Goal: Information Seeking & Learning: Learn about a topic

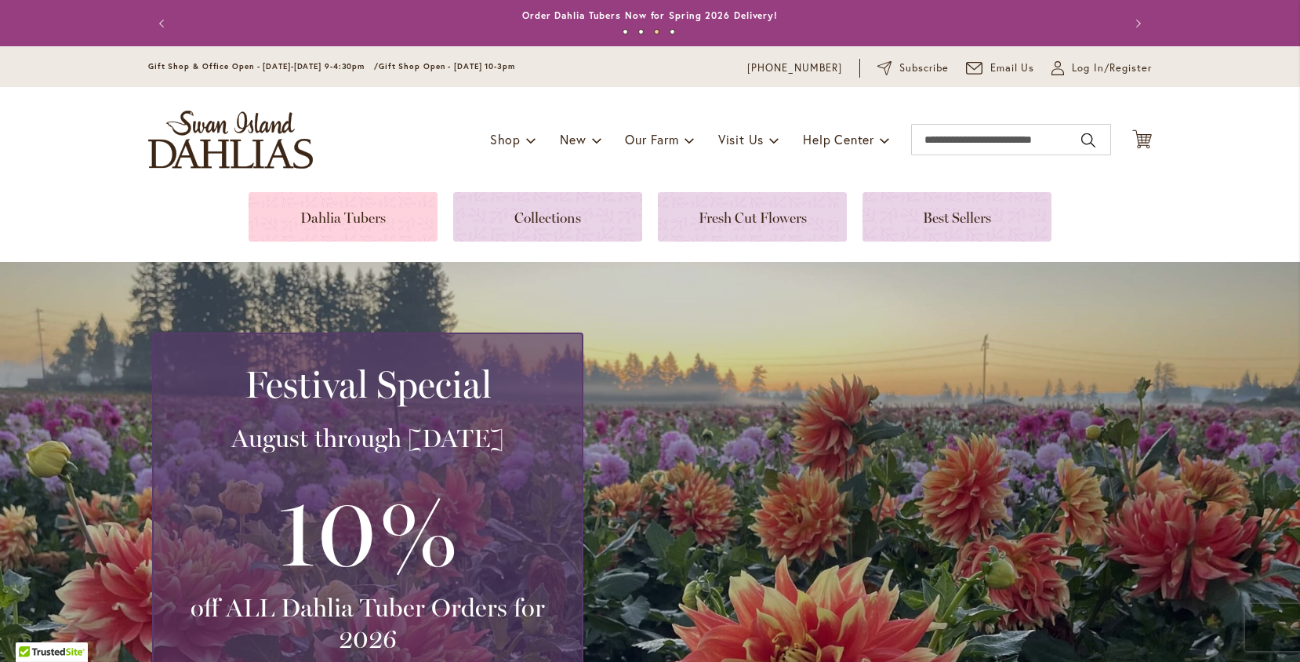
click at [389, 209] on link at bounding box center [343, 216] width 189 height 49
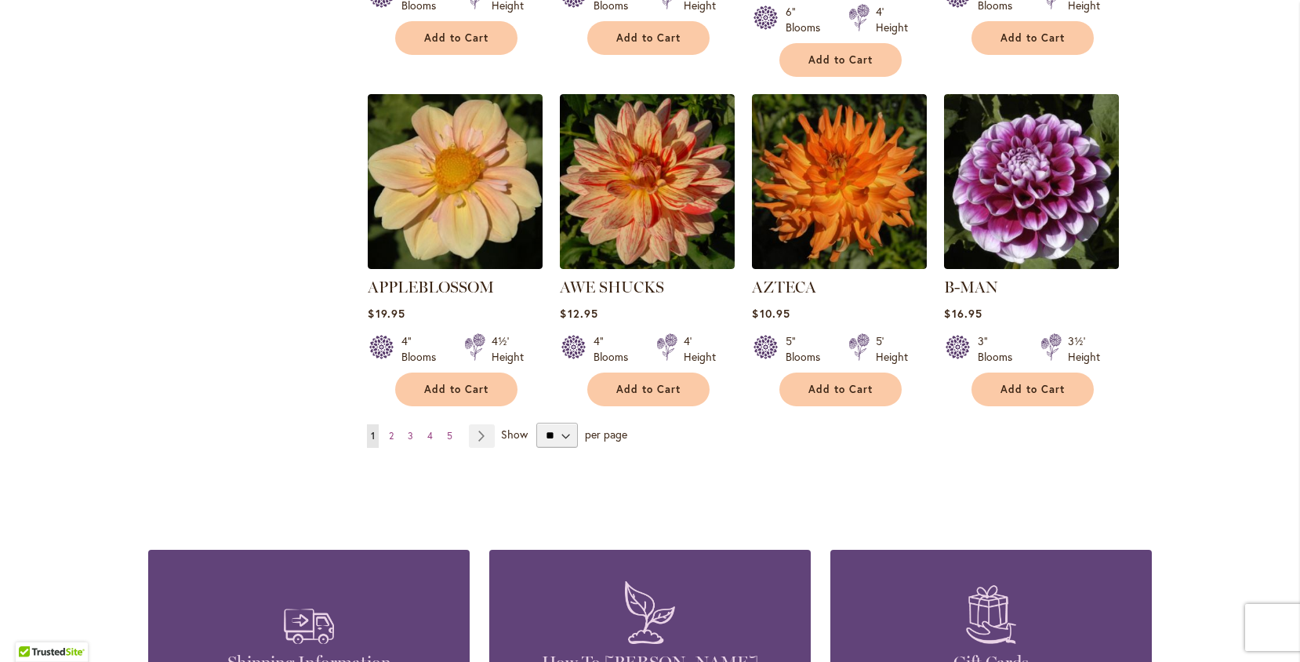
scroll to position [1311, 0]
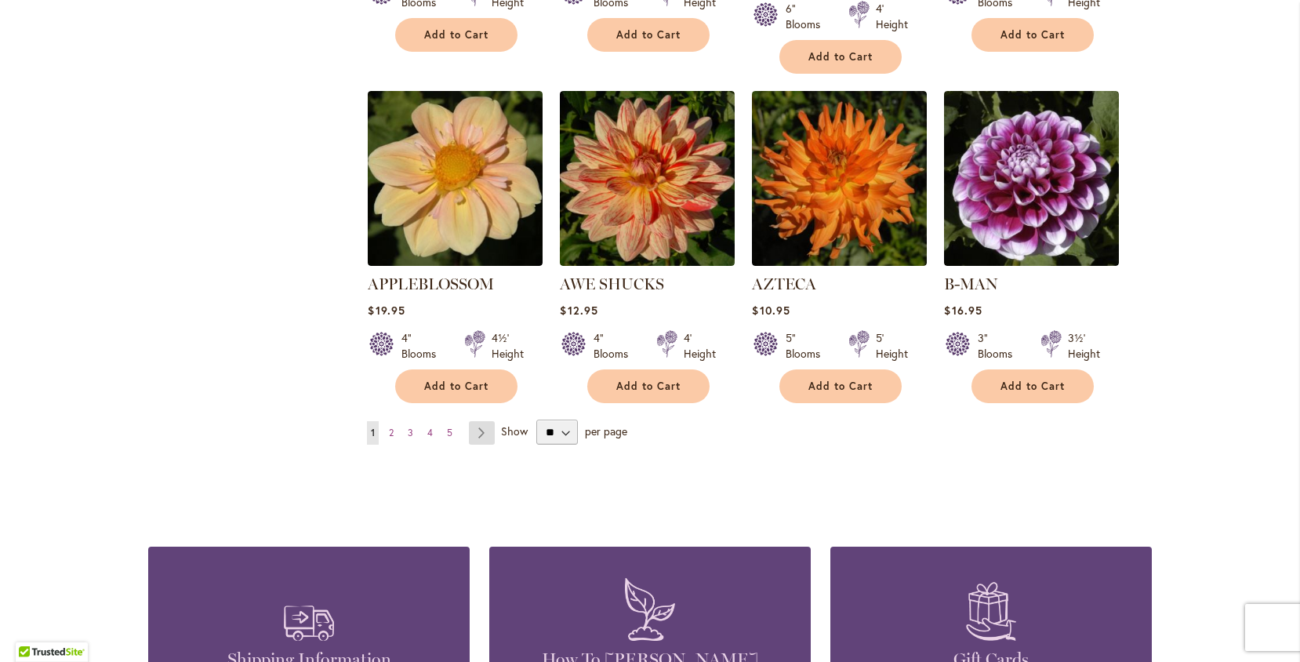
click at [487, 421] on link "Page Next" at bounding box center [482, 433] width 26 height 24
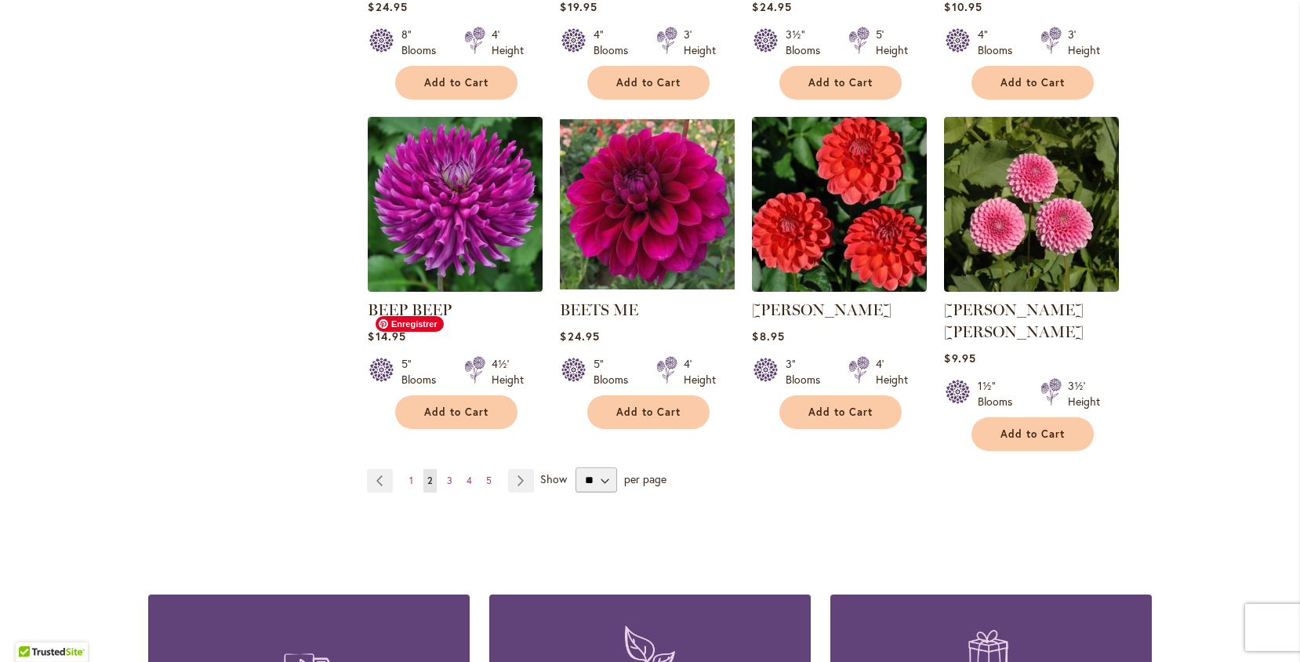
scroll to position [1327, 0]
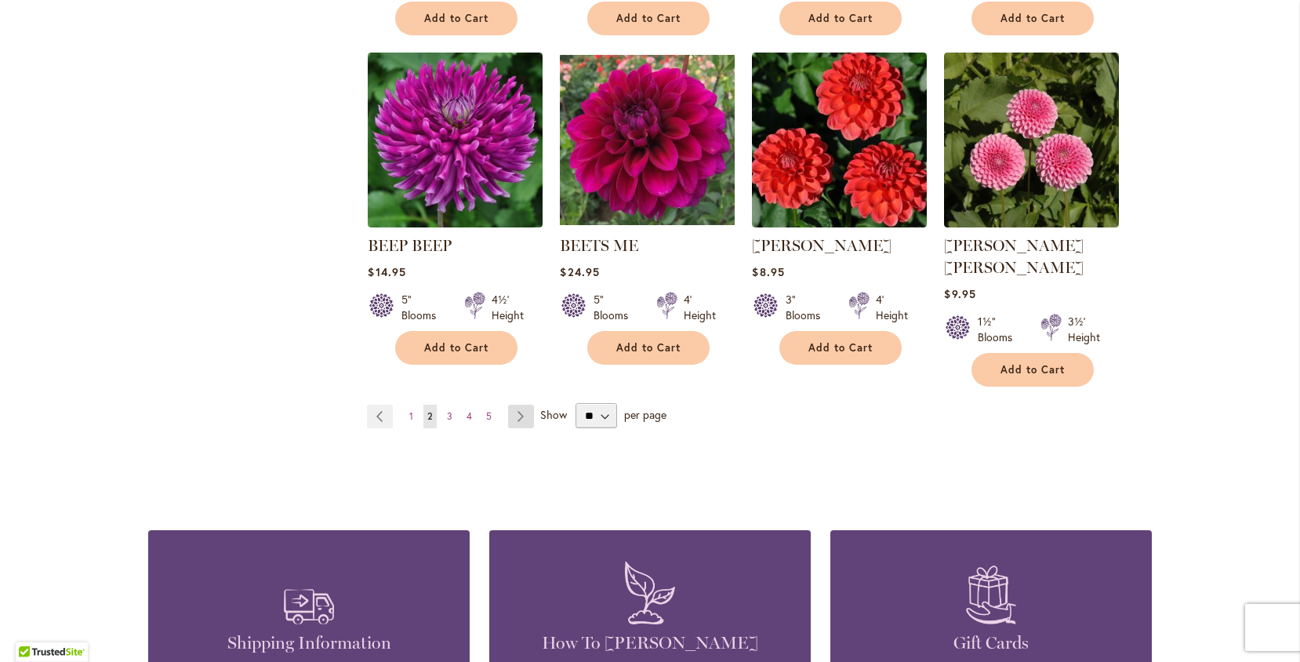
click at [522, 405] on link "Page Next" at bounding box center [521, 417] width 26 height 24
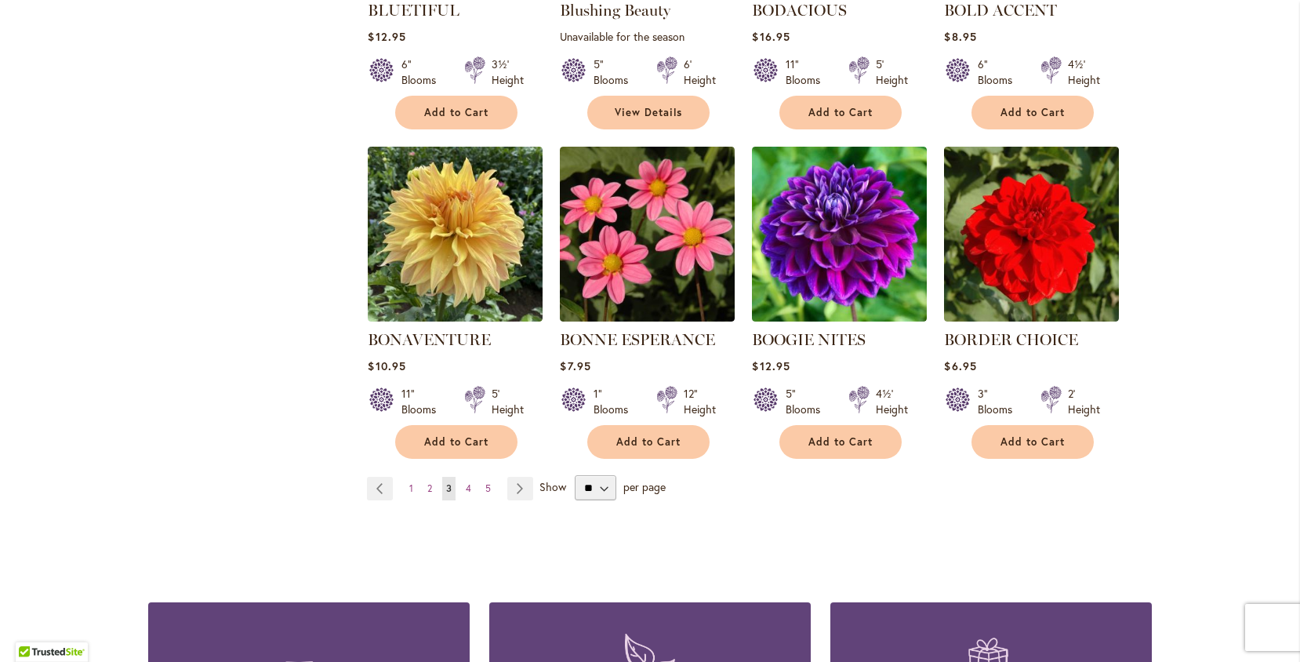
scroll to position [1239, 0]
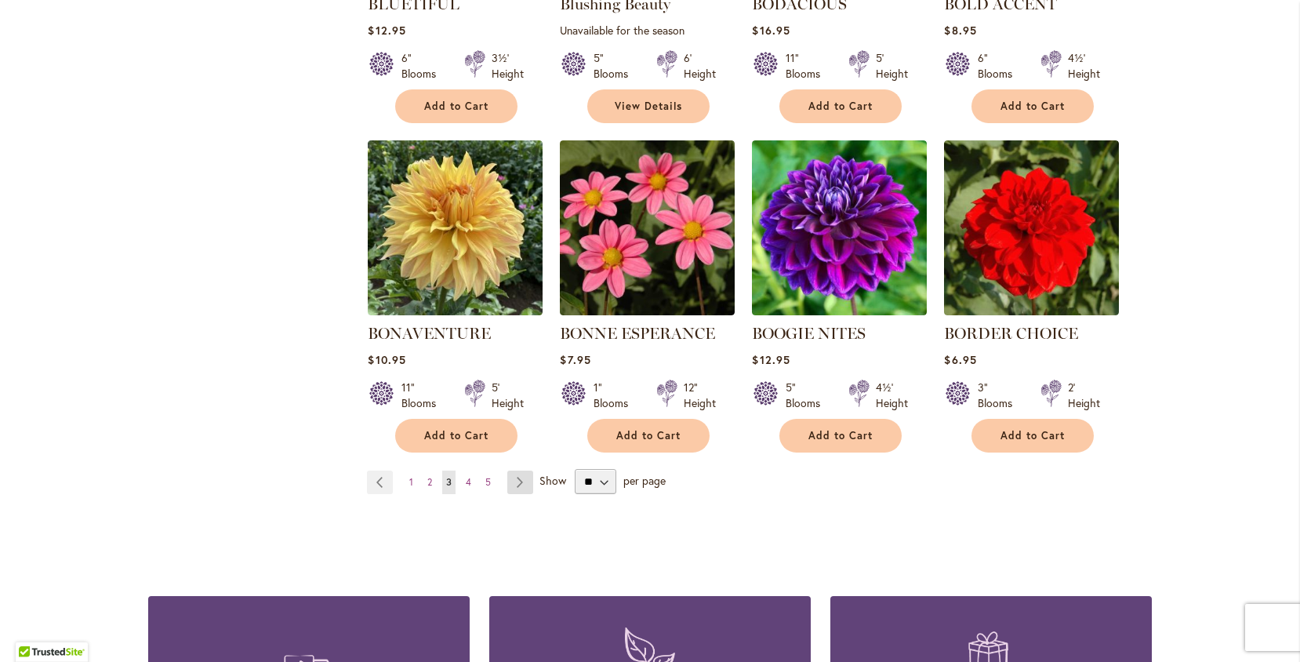
click at [522, 478] on link "Page Next" at bounding box center [520, 483] width 26 height 24
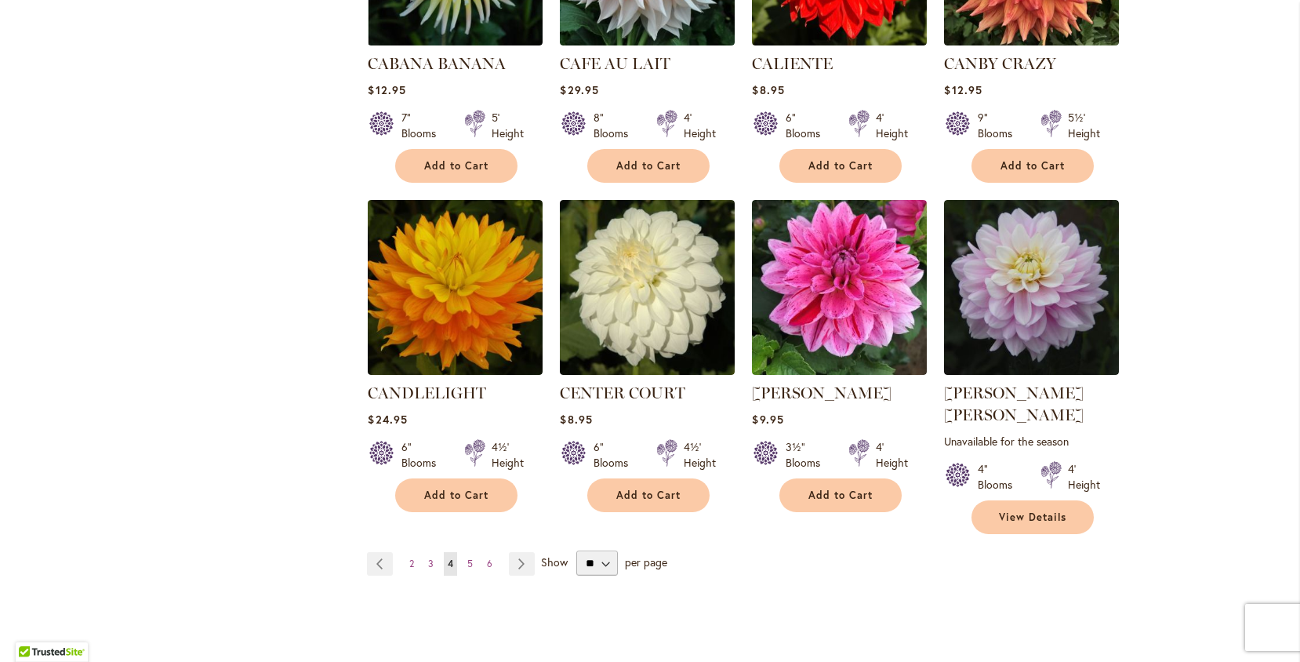
scroll to position [1202, 0]
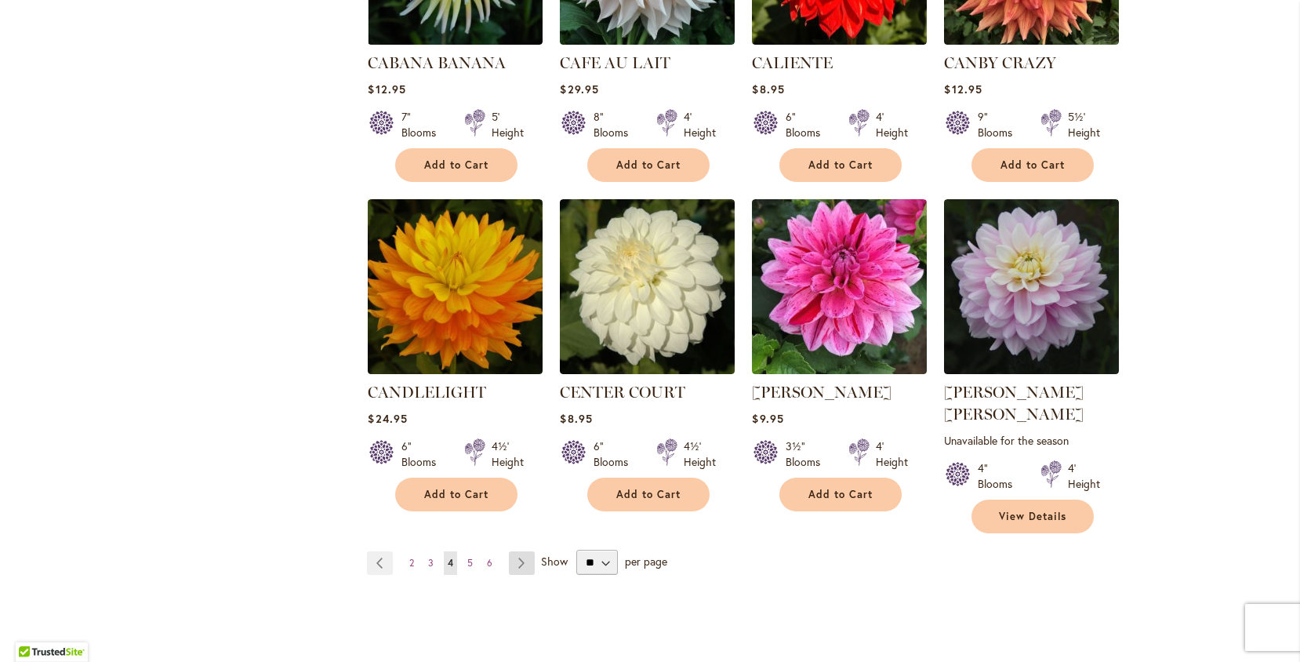
click at [525, 551] on link "Page Next" at bounding box center [522, 563] width 26 height 24
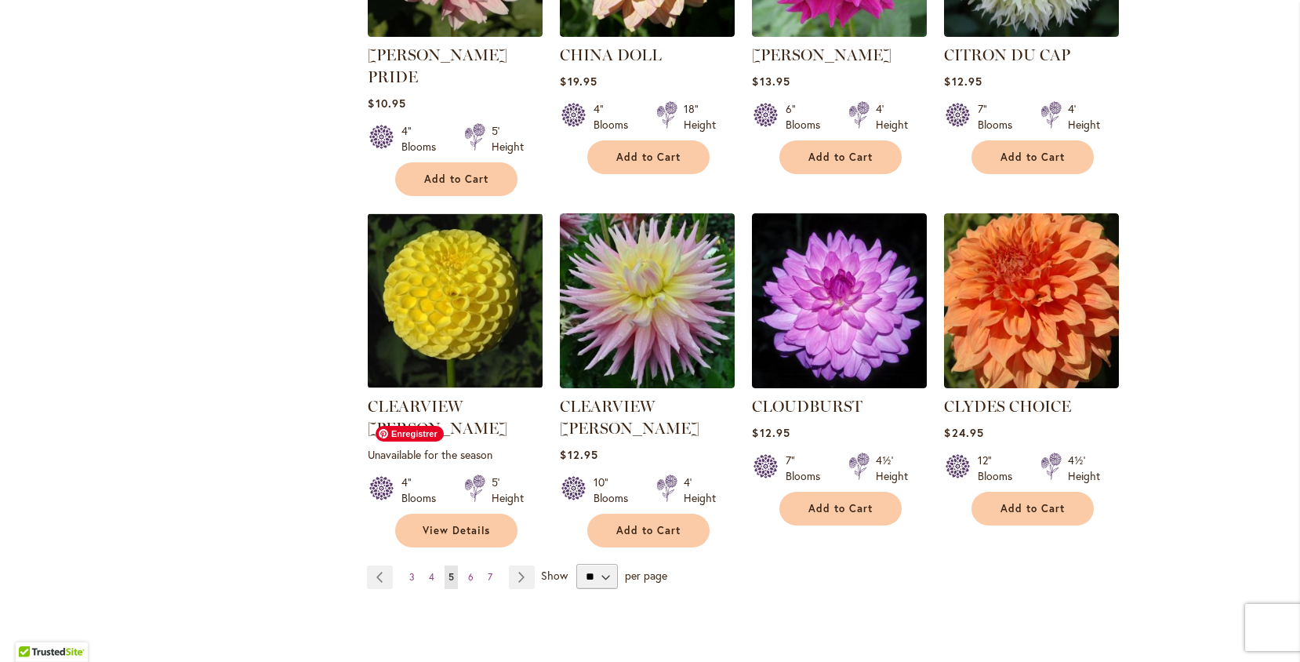
scroll to position [1216, 0]
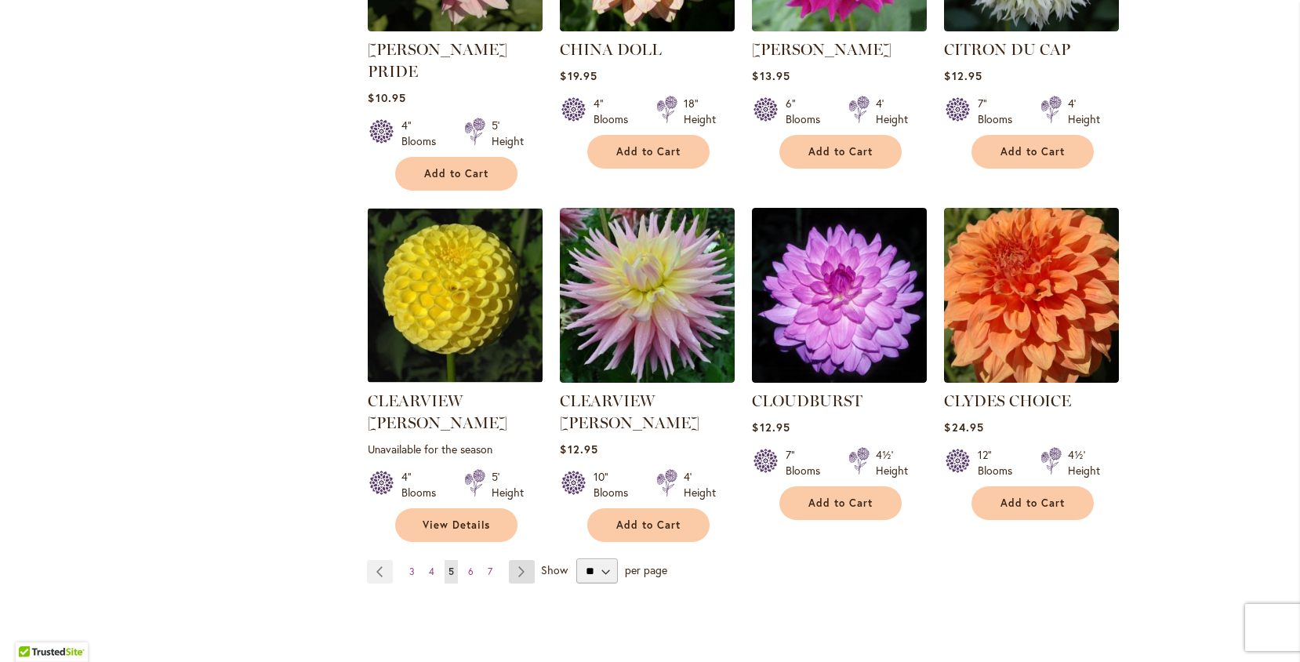
click at [527, 560] on link "Page Next" at bounding box center [522, 572] width 26 height 24
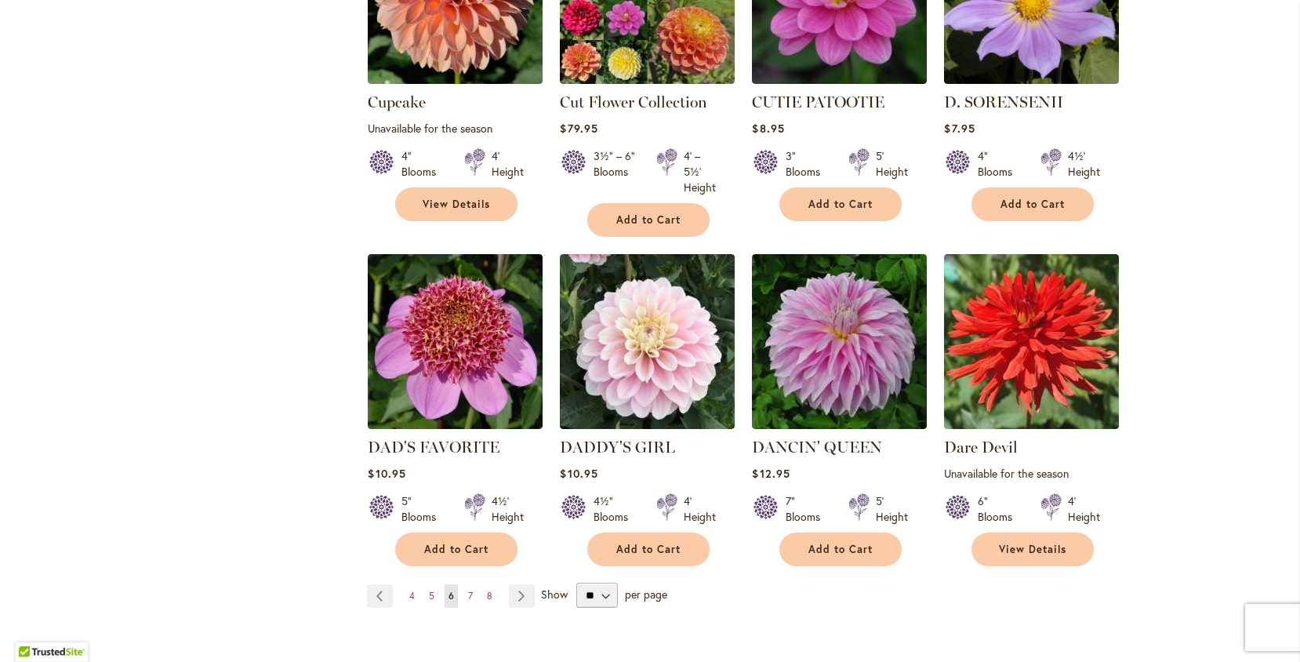
scroll to position [1166, 0]
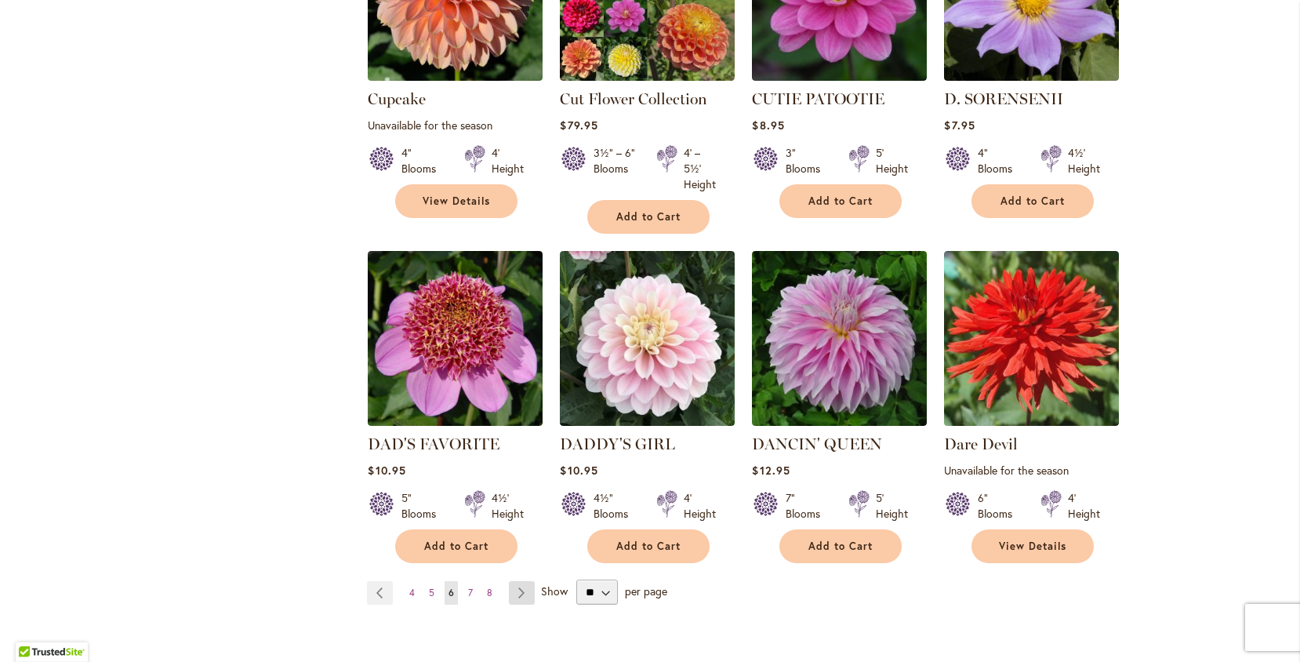
click at [520, 587] on link "Page Next" at bounding box center [522, 593] width 26 height 24
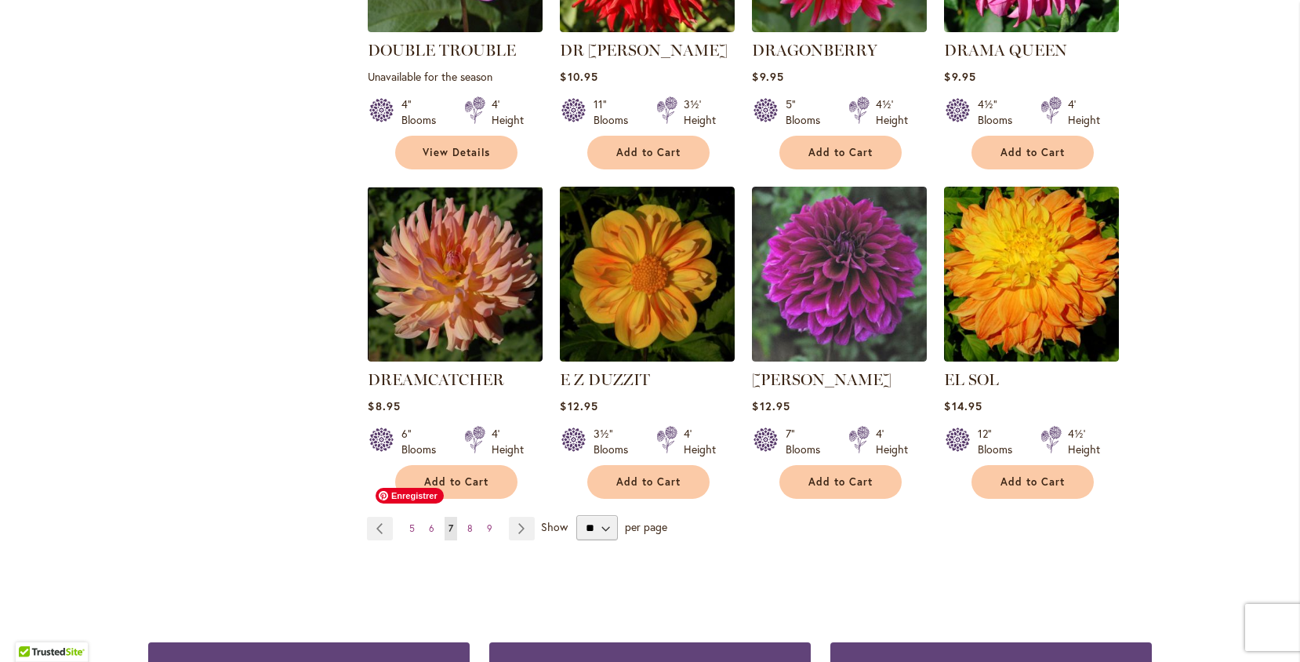
scroll to position [1238, 0]
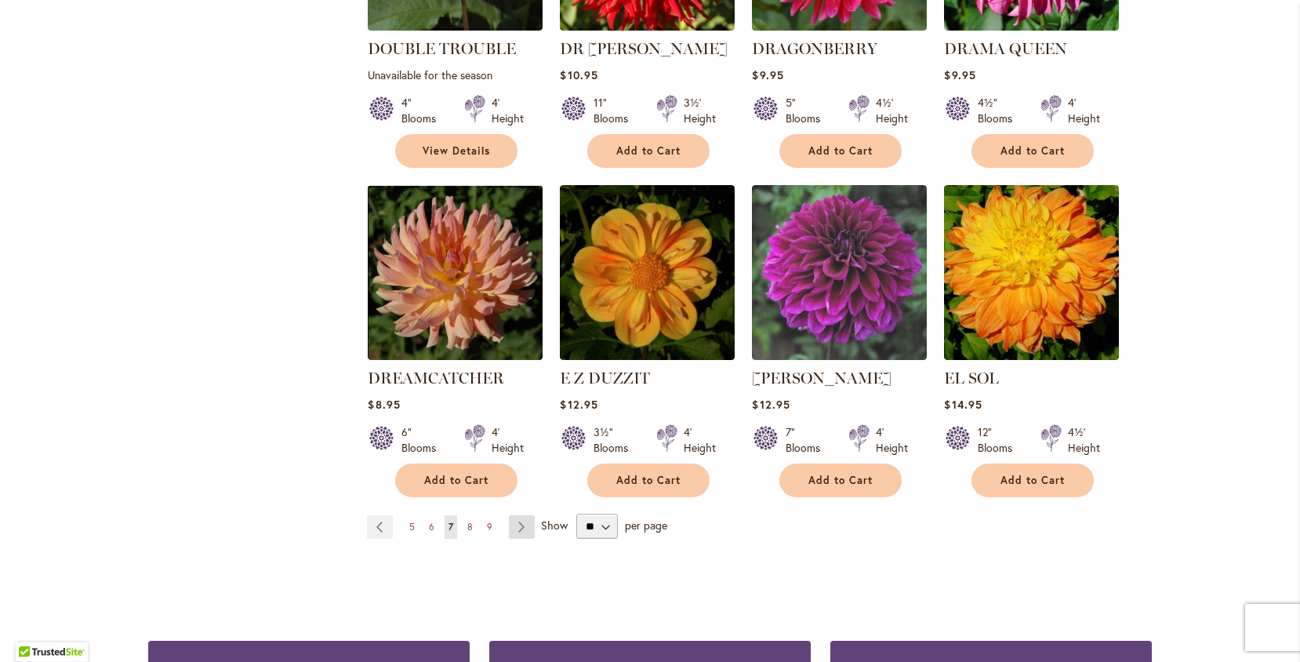
click at [522, 515] on link "Page Next" at bounding box center [522, 527] width 26 height 24
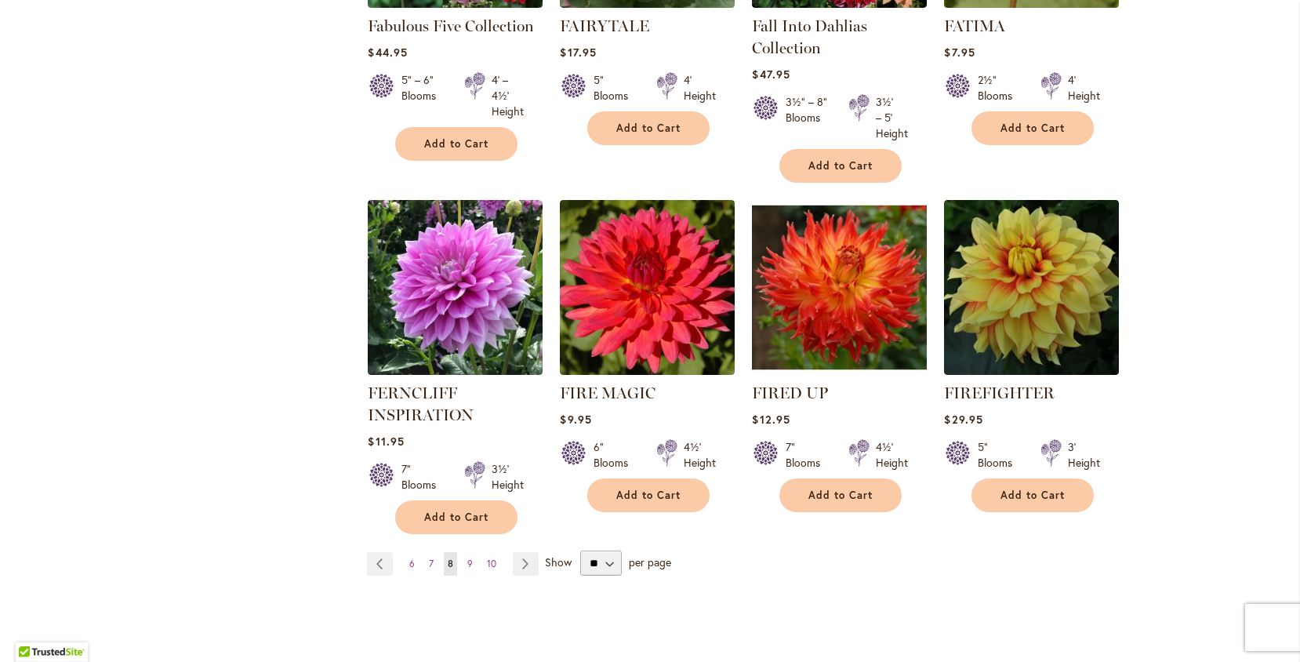
scroll to position [1216, 0]
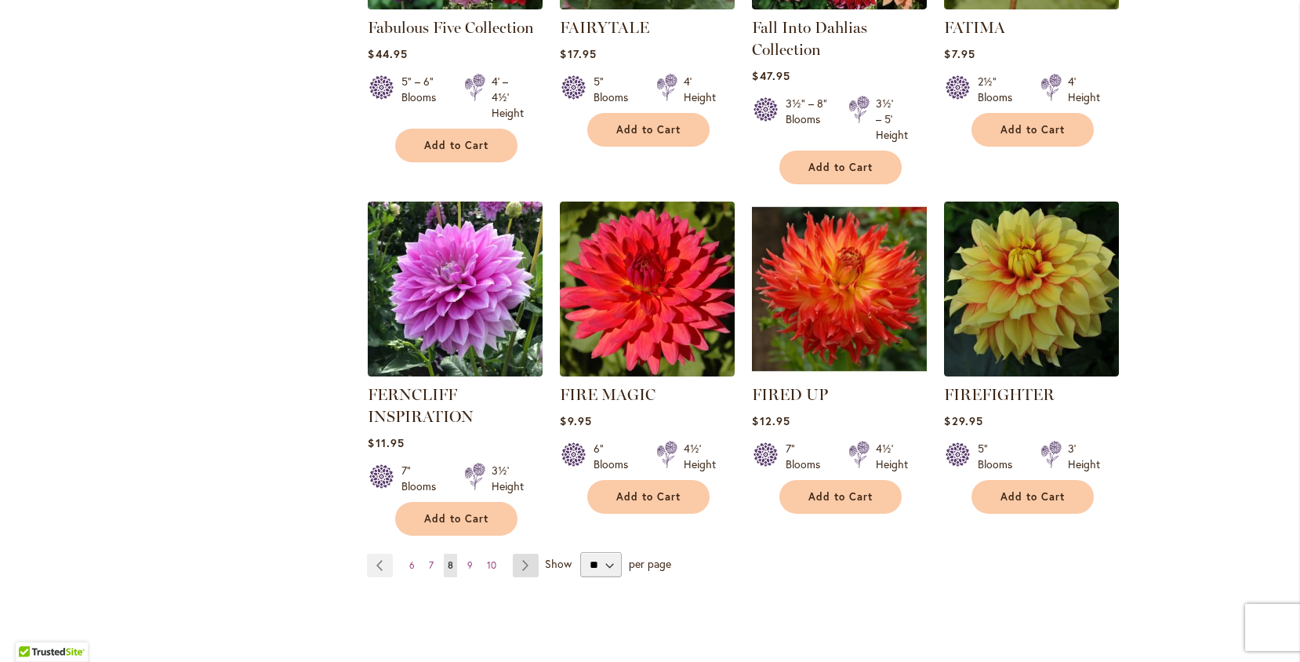
click at [524, 562] on link "Page Next" at bounding box center [526, 566] width 26 height 24
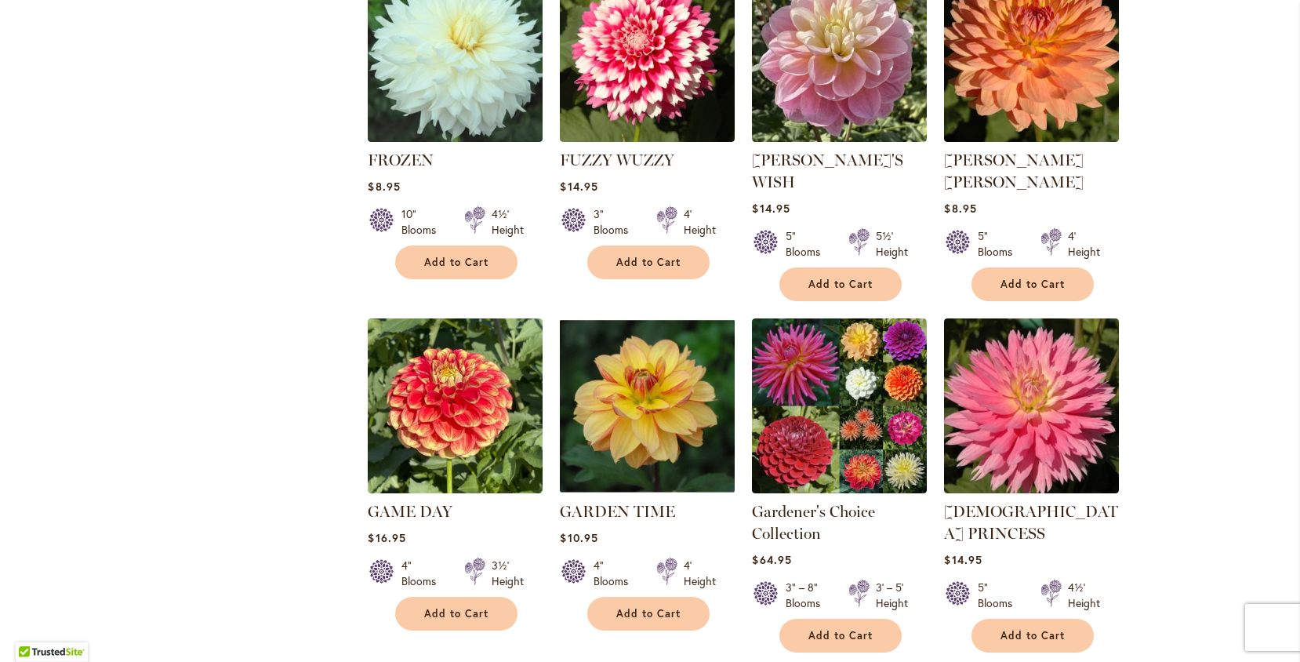
scroll to position [1133, 0]
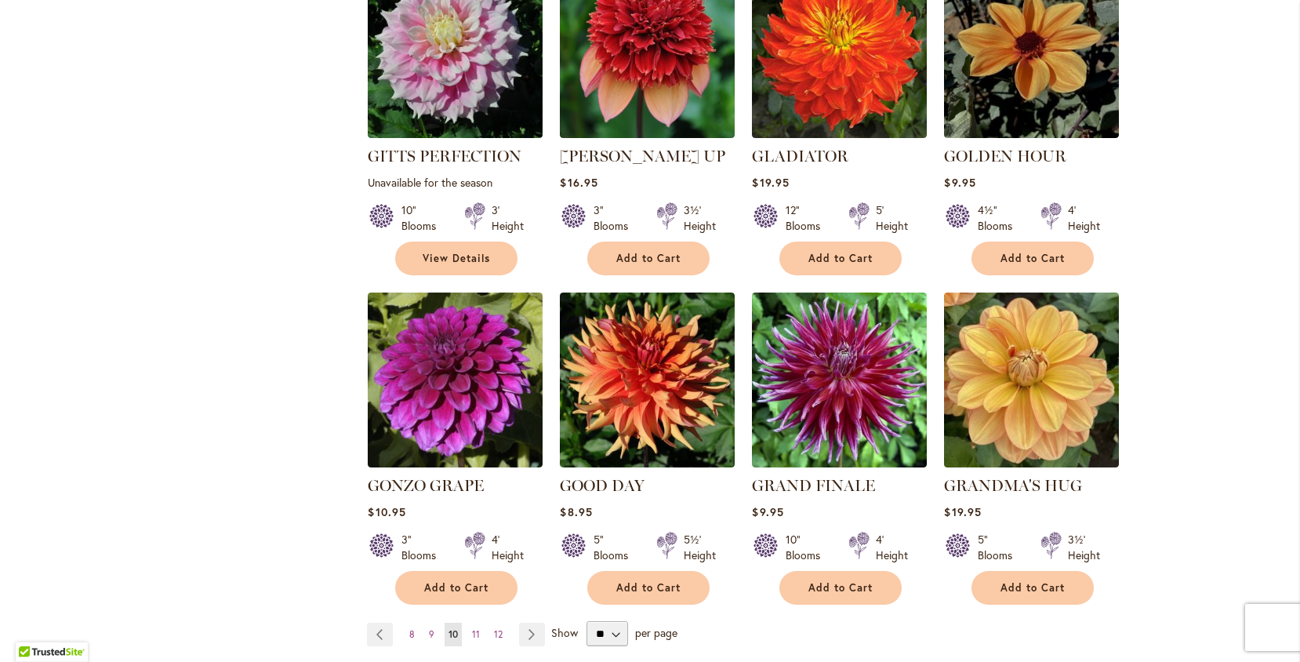
scroll to position [1111, 0]
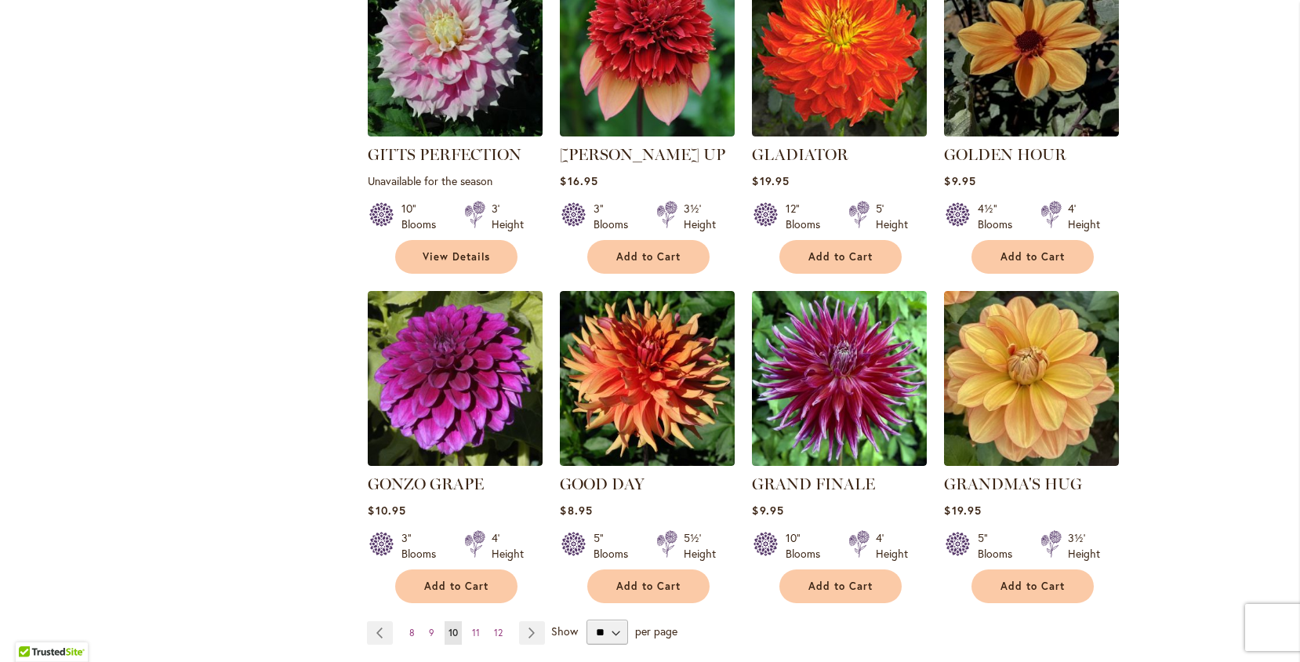
click at [526, 621] on link "Page Next" at bounding box center [532, 633] width 26 height 24
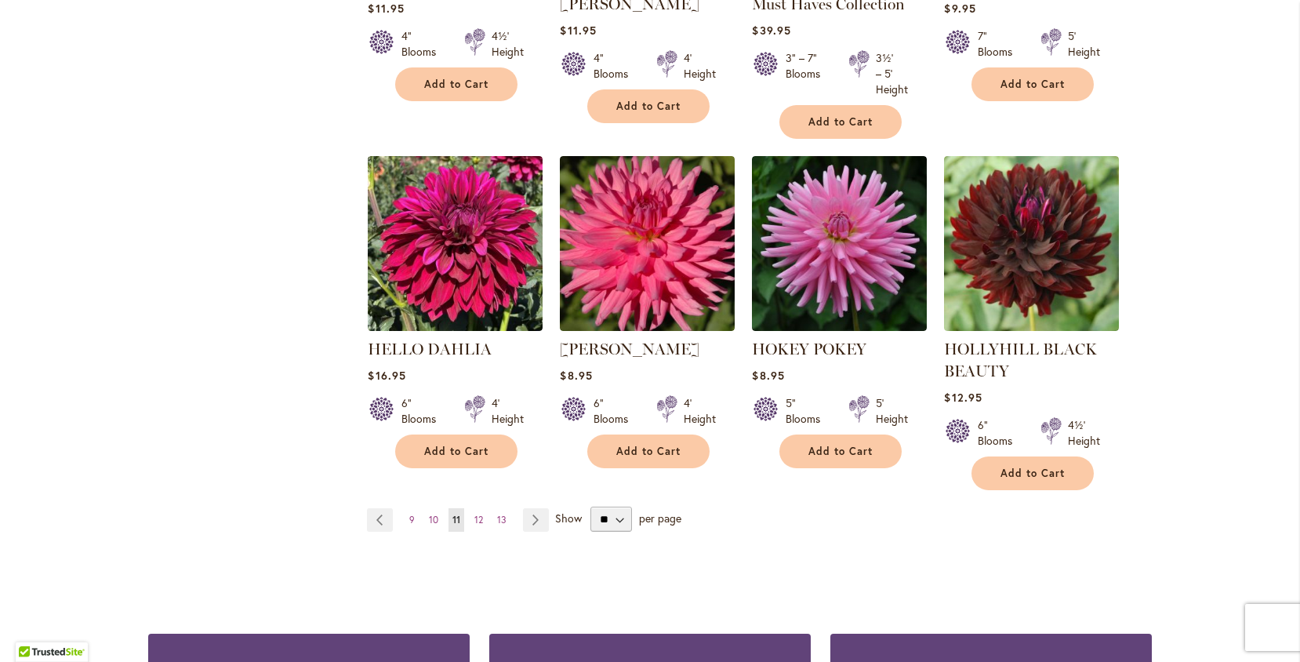
scroll to position [1292, 0]
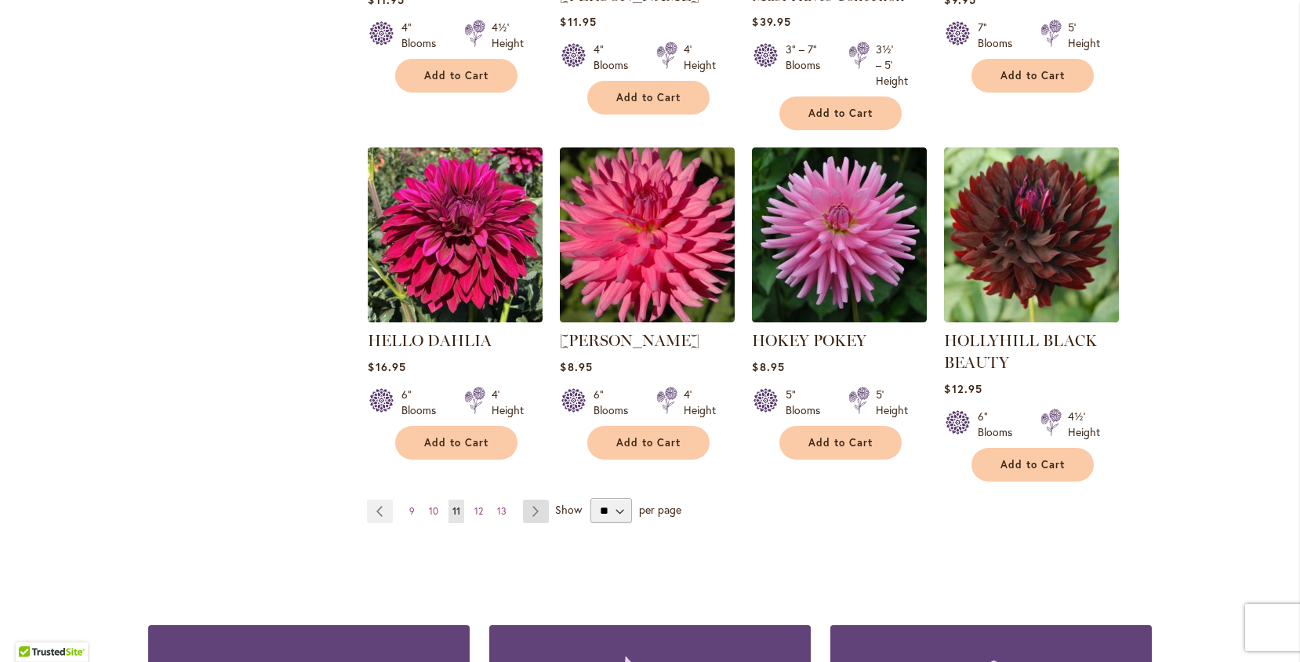
click at [540, 507] on link "Page Next" at bounding box center [536, 512] width 26 height 24
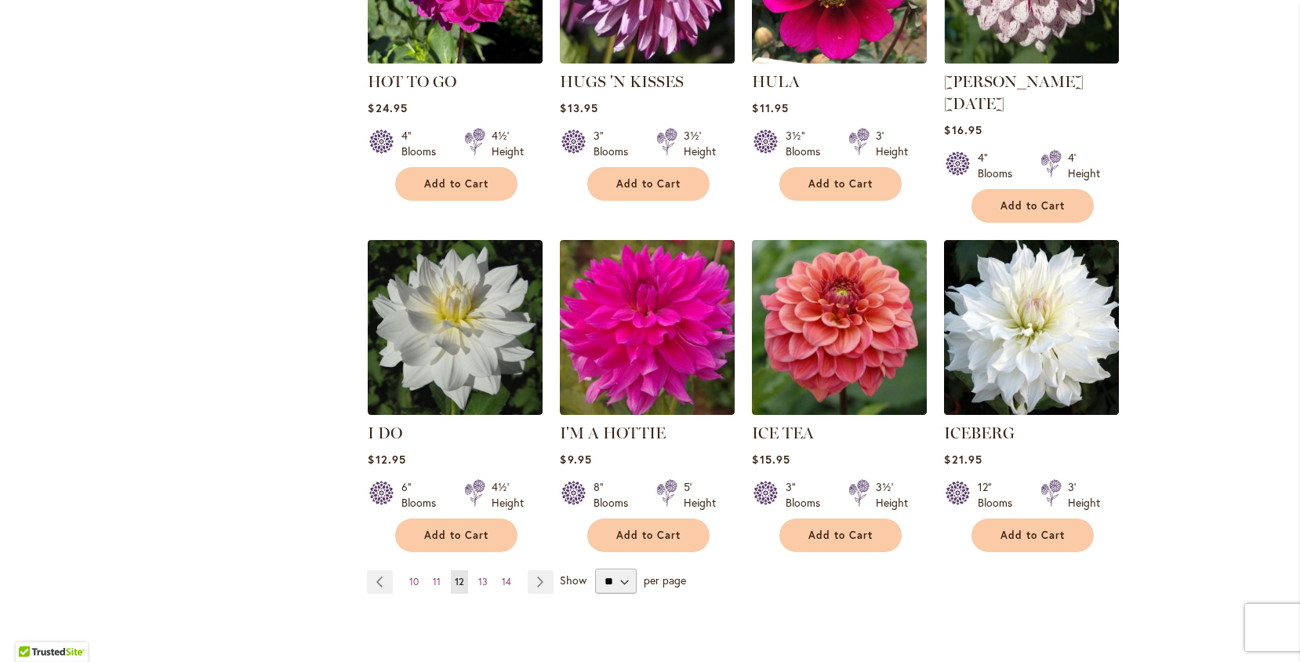
scroll to position [1165, 0]
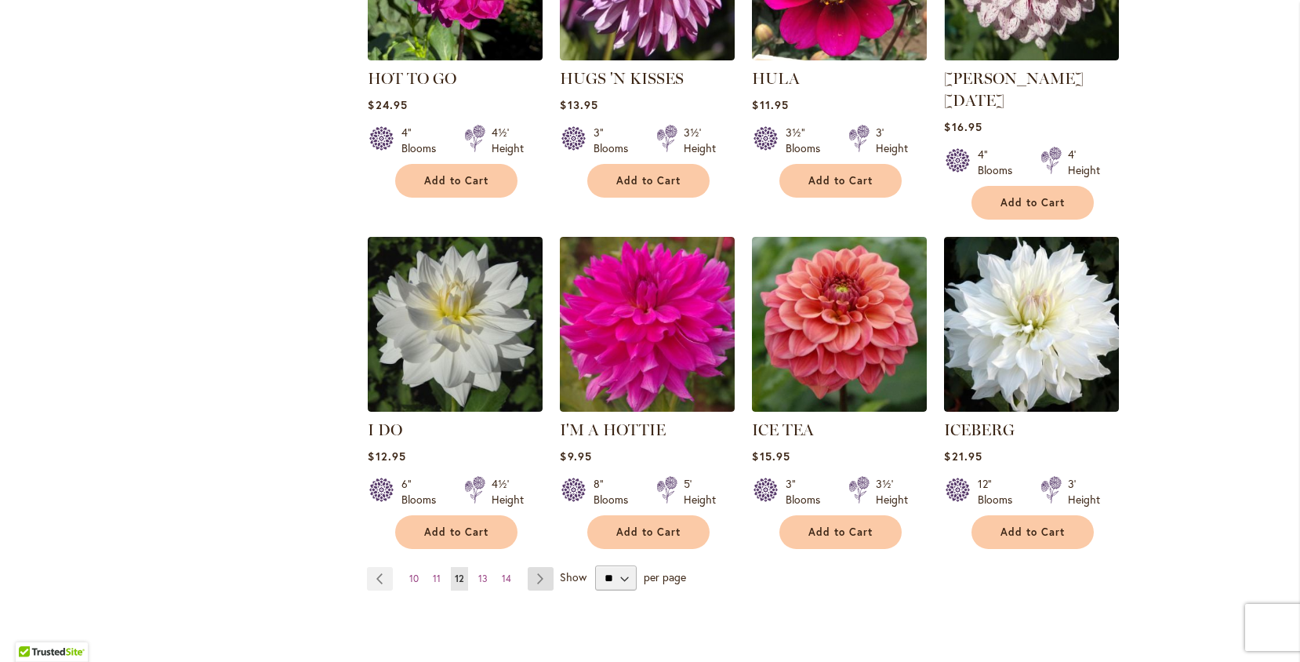
click at [544, 567] on link "Page Next" at bounding box center [541, 579] width 26 height 24
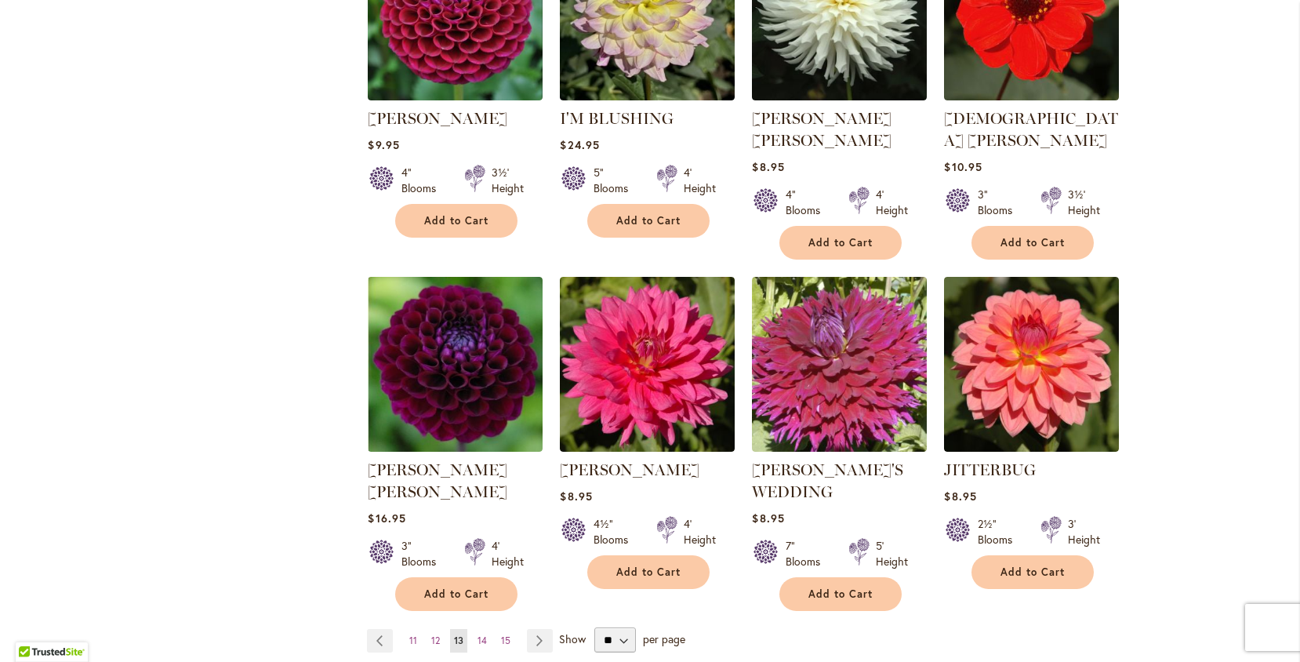
scroll to position [1215, 0]
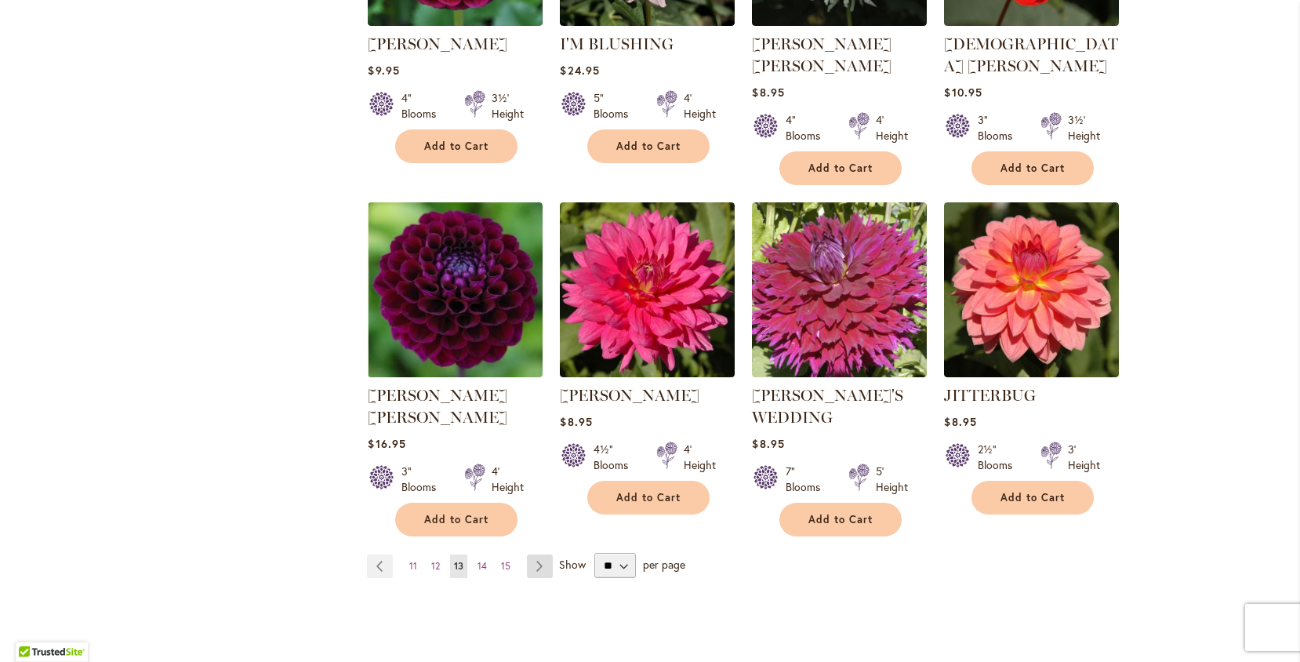
click at [547, 554] on link "Page Next" at bounding box center [540, 566] width 26 height 24
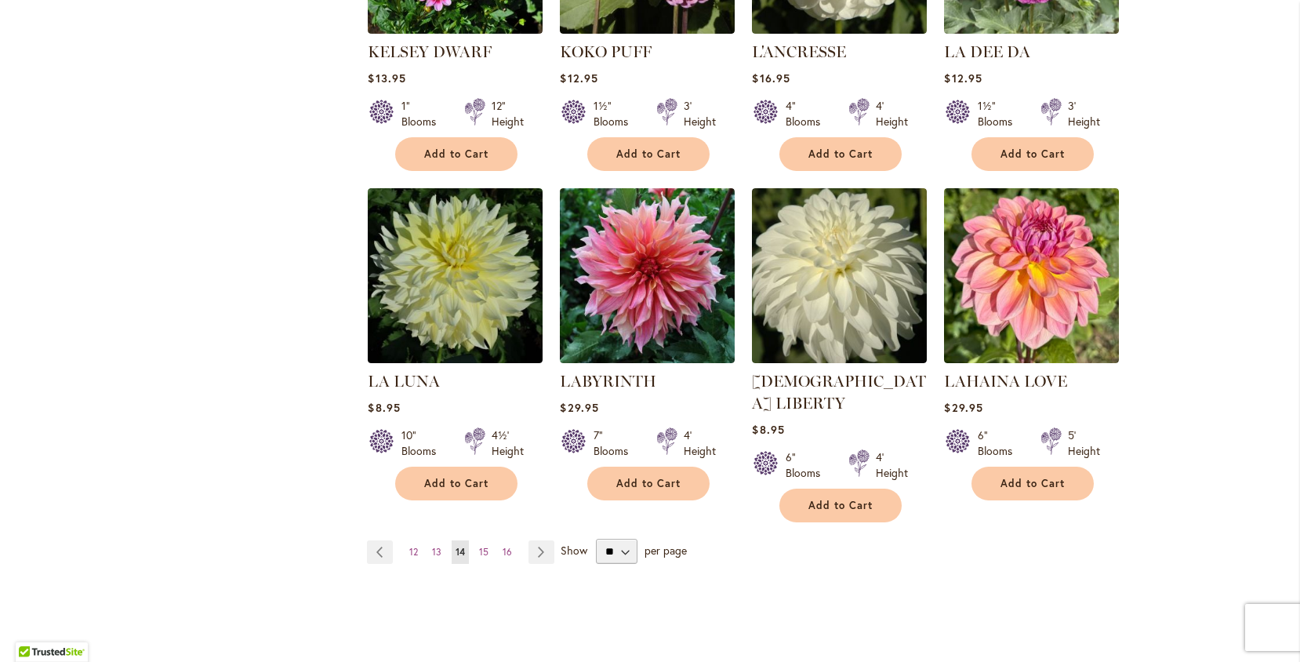
scroll to position [1191, 0]
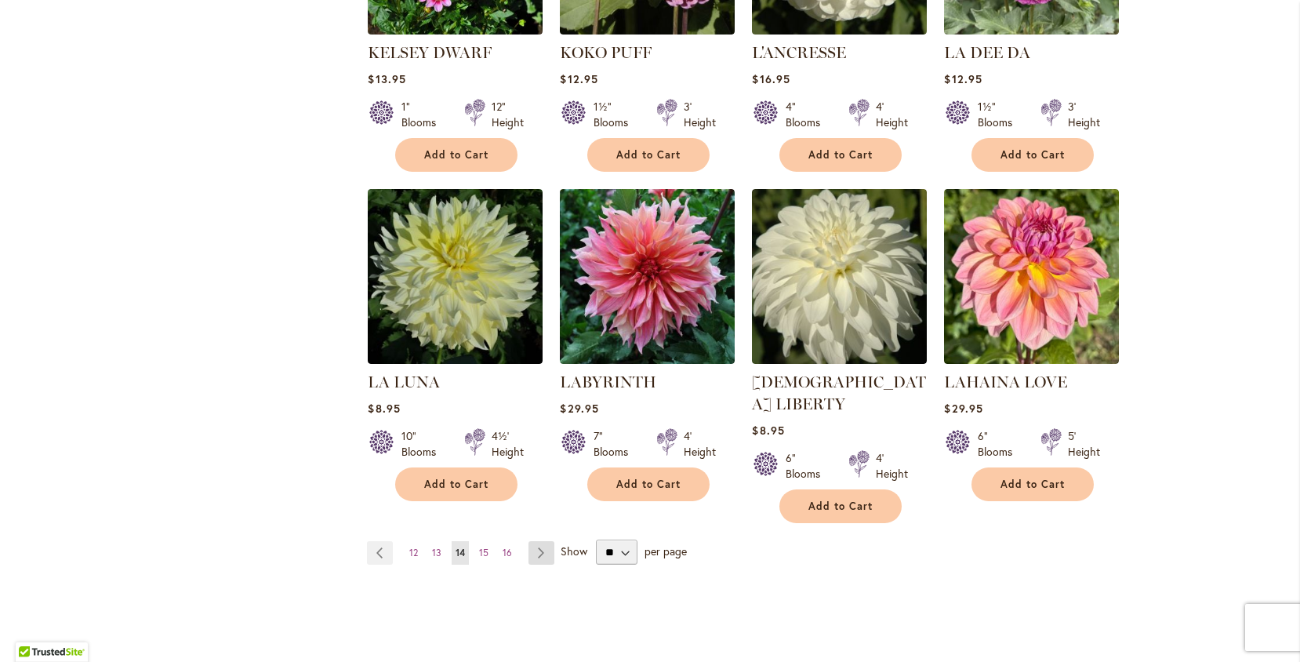
click at [546, 541] on link "Page Next" at bounding box center [542, 553] width 26 height 24
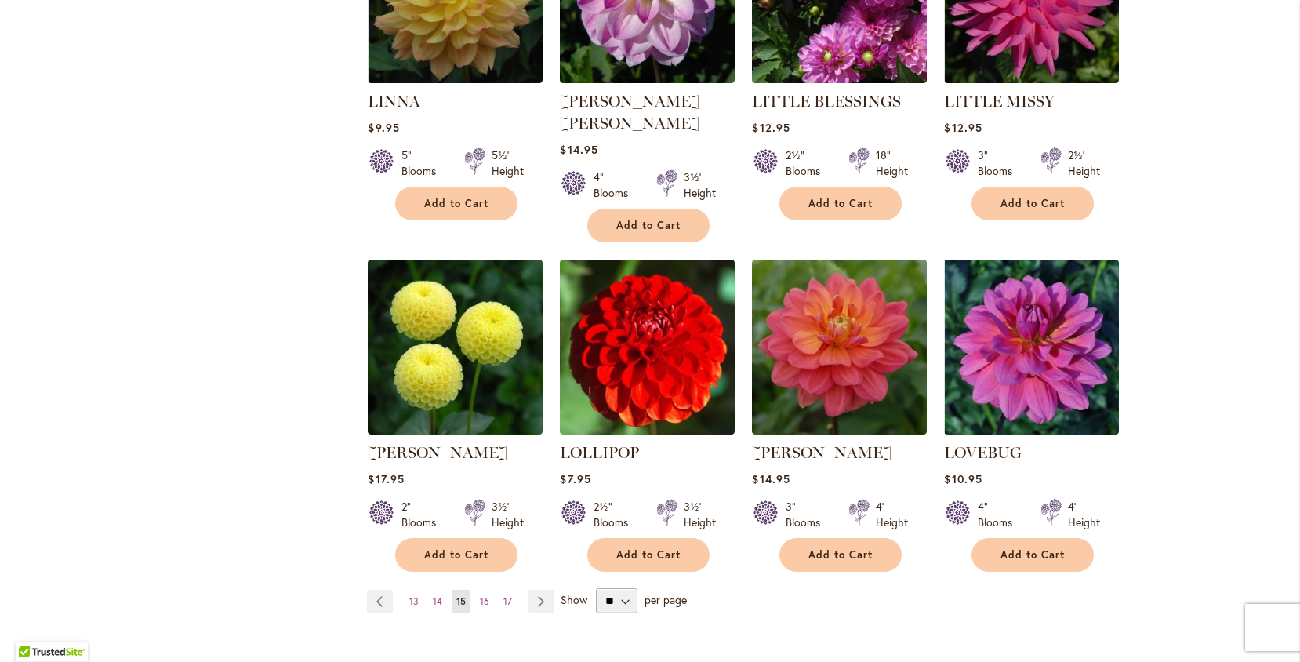
scroll to position [1165, 0]
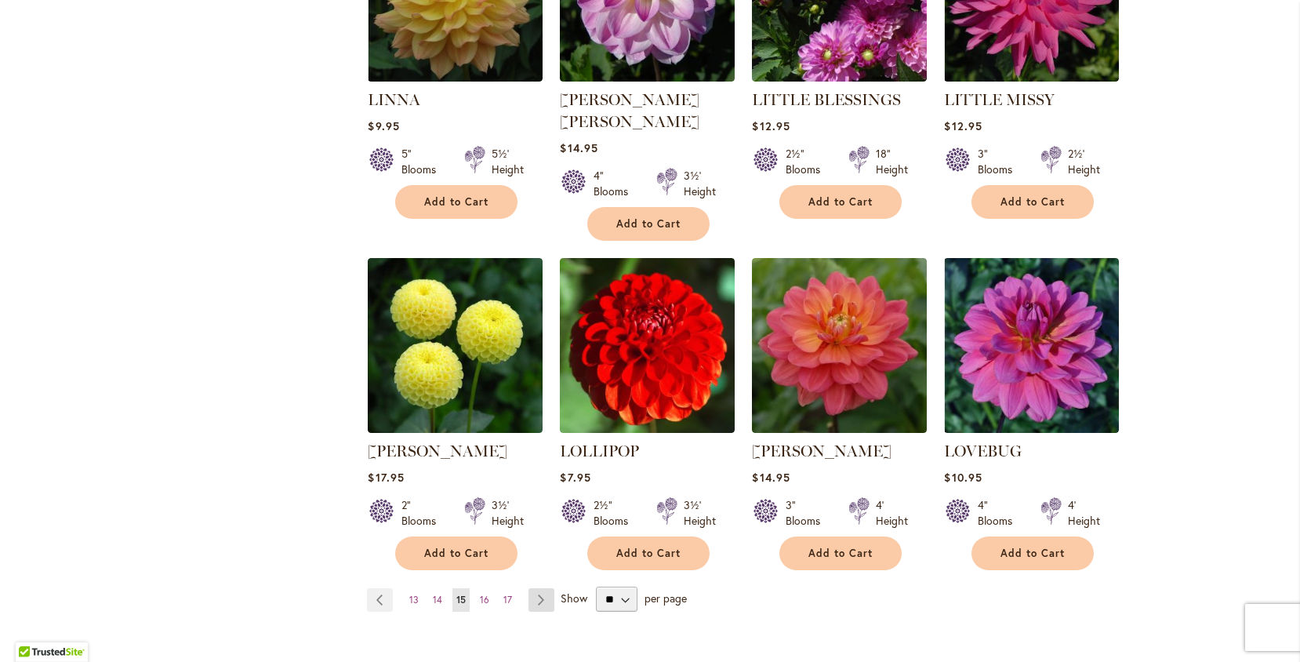
click at [542, 588] on link "Page Next" at bounding box center [542, 600] width 26 height 24
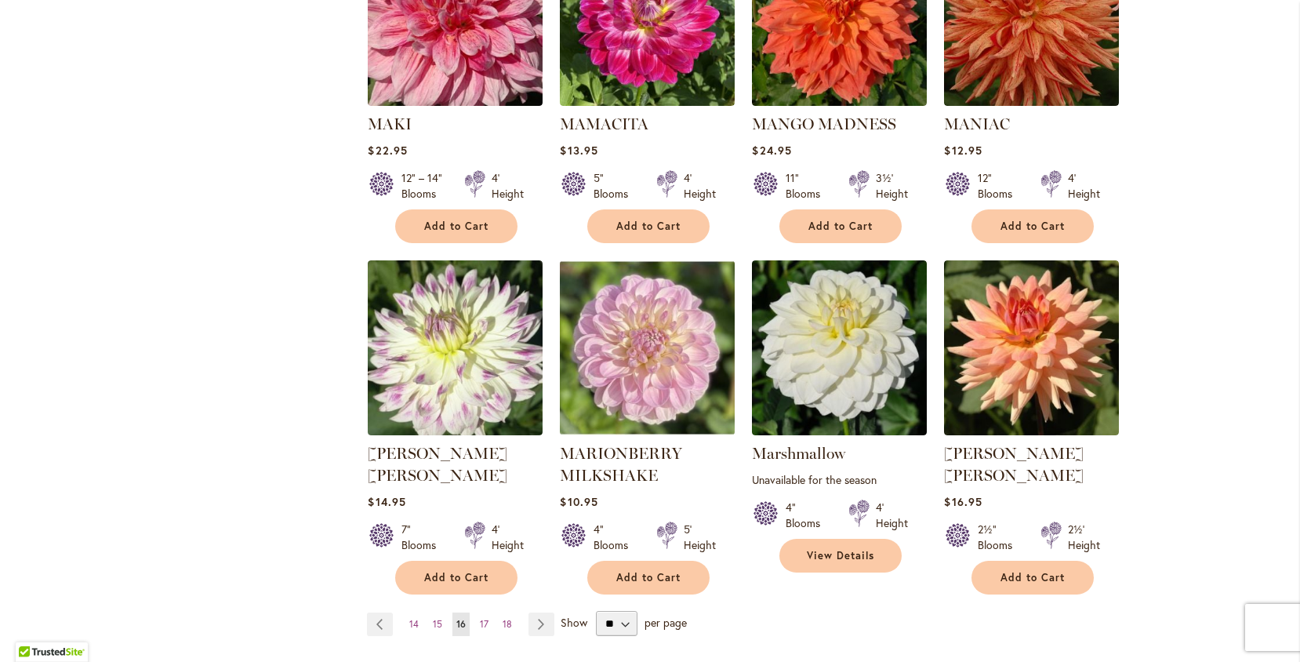
scroll to position [1144, 0]
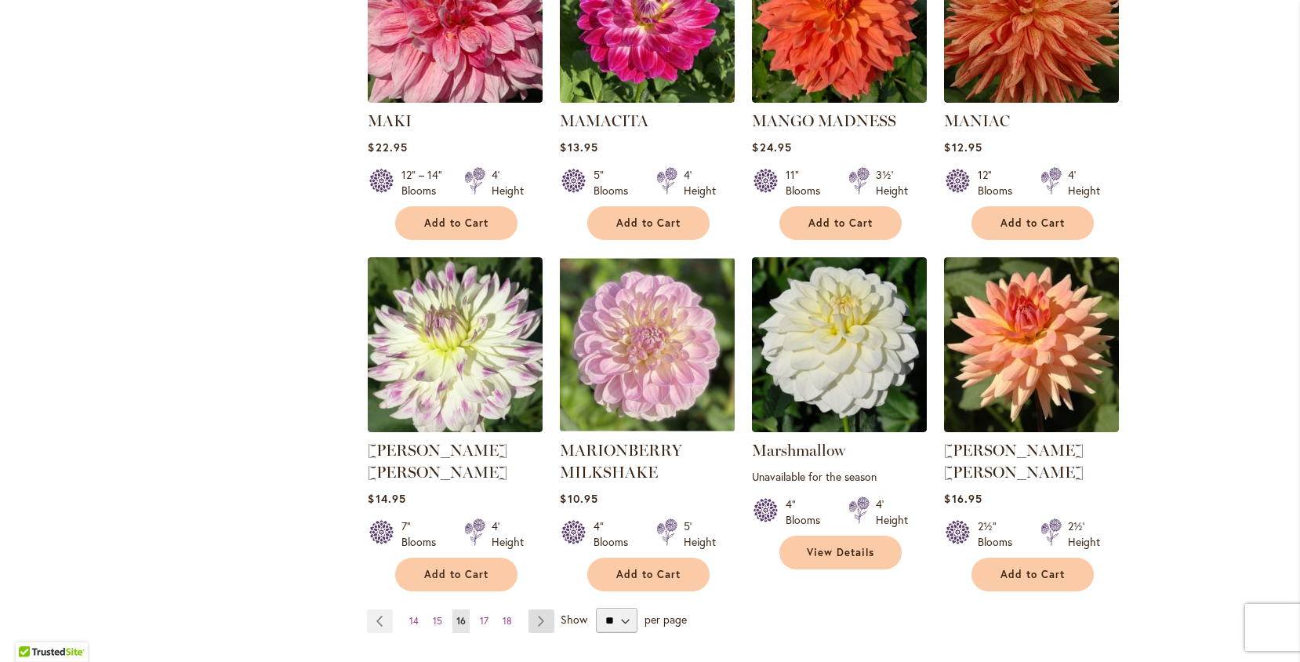
click at [543, 609] on link "Page Next" at bounding box center [542, 621] width 26 height 24
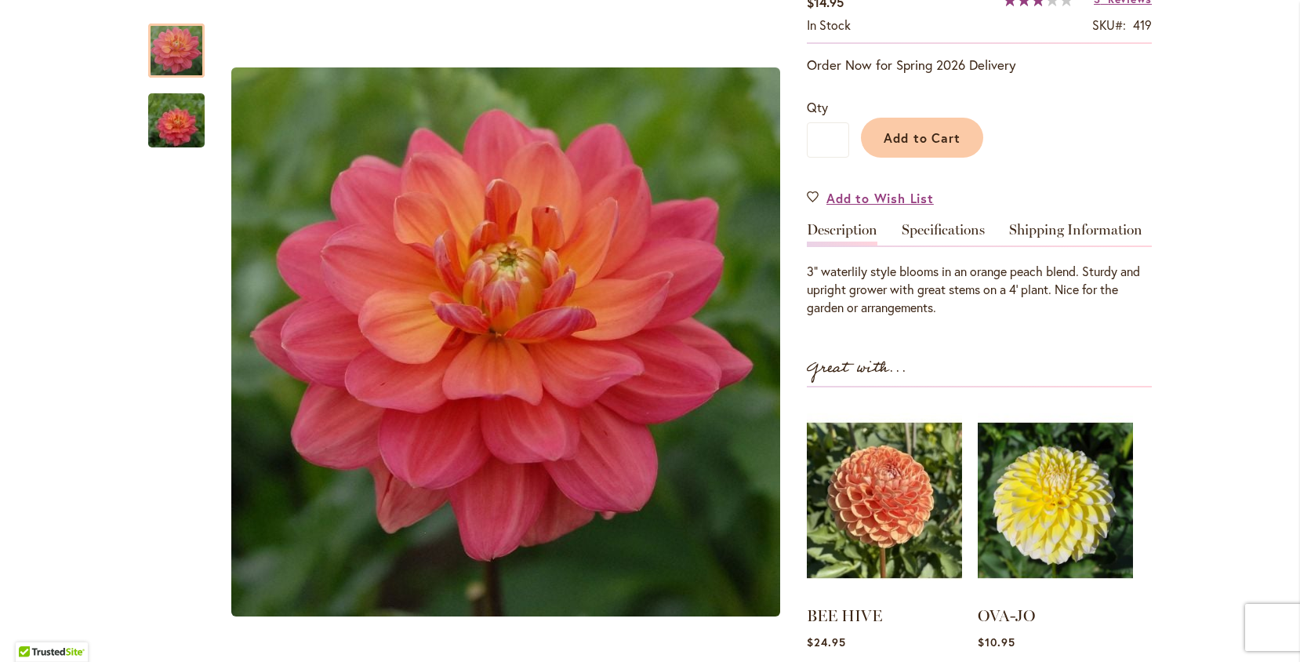
scroll to position [280, 0]
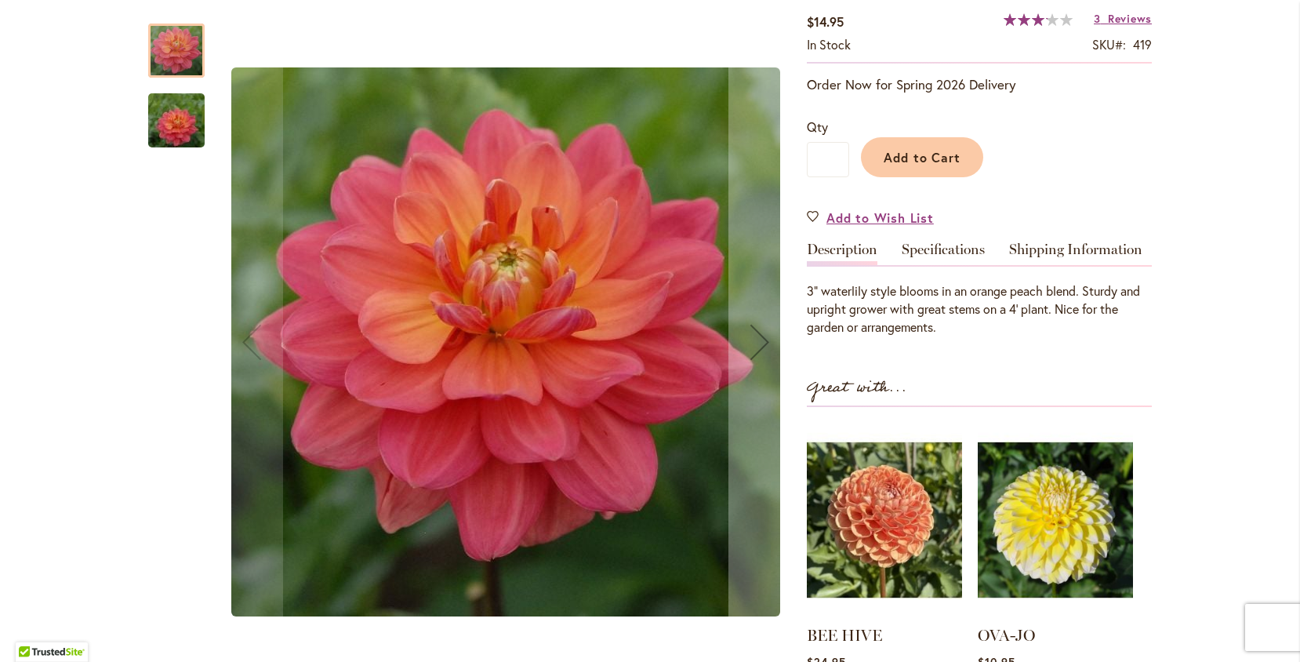
click at [173, 133] on img "LORA ASHLEY" at bounding box center [176, 120] width 113 height 75
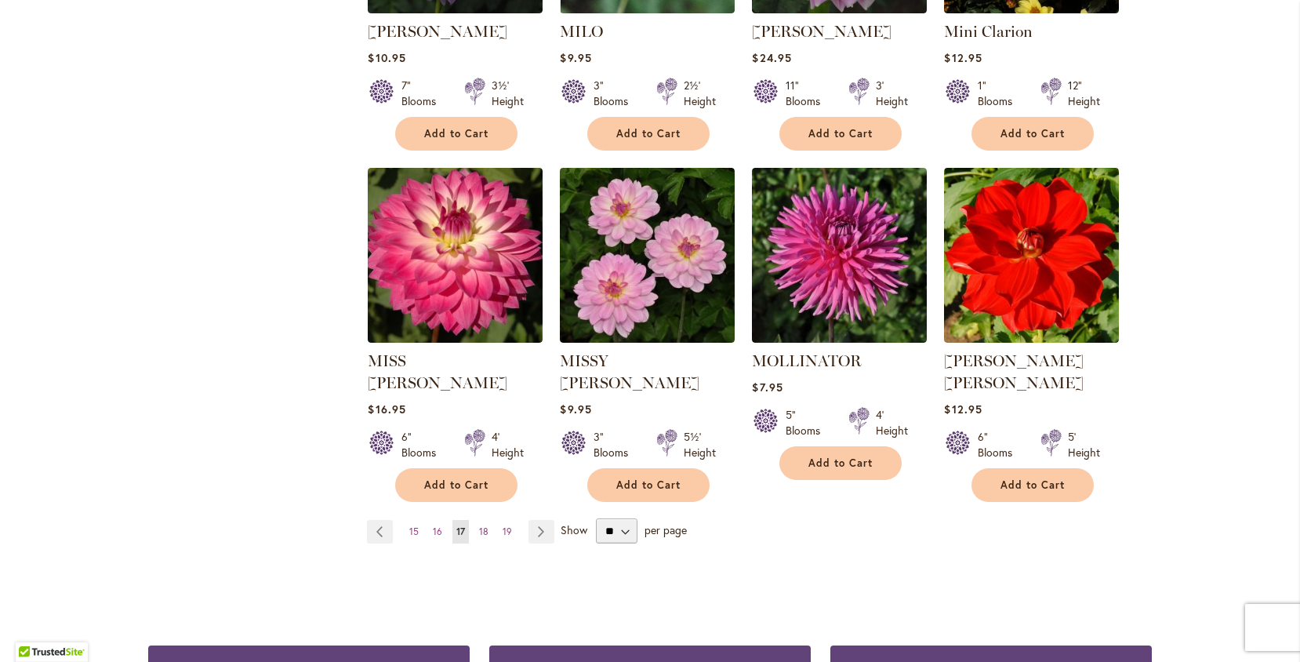
scroll to position [1216, 0]
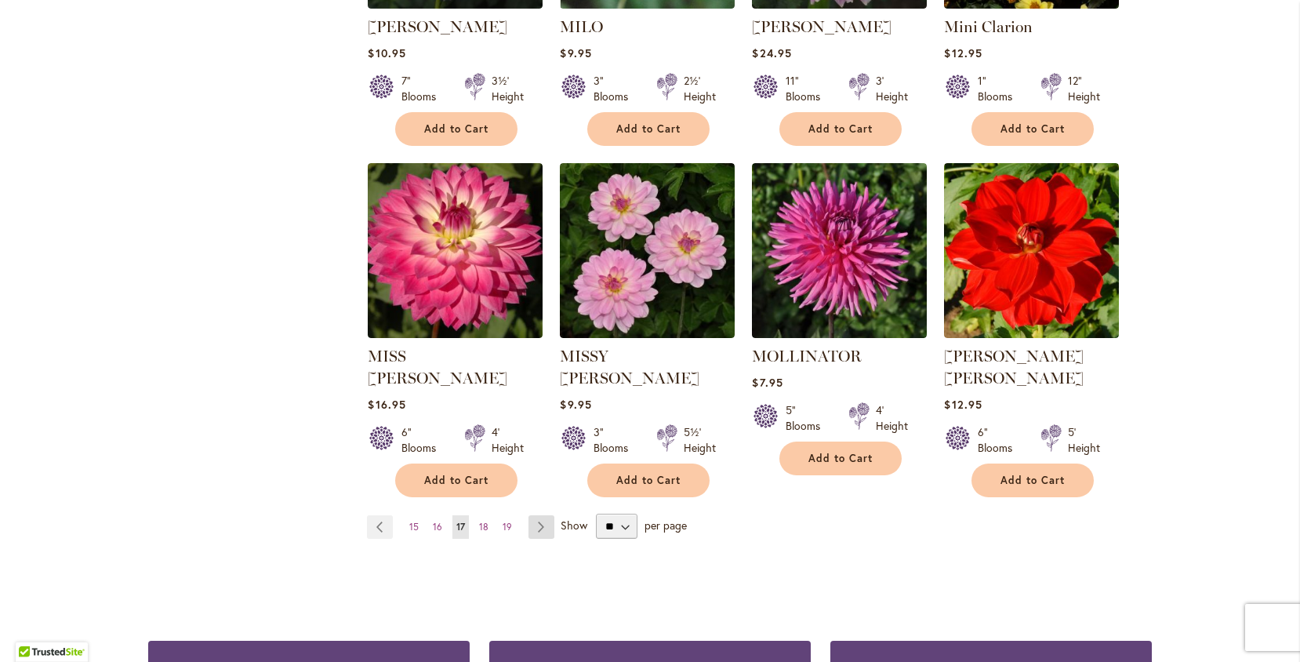
click at [544, 515] on link "Page Next" at bounding box center [542, 527] width 26 height 24
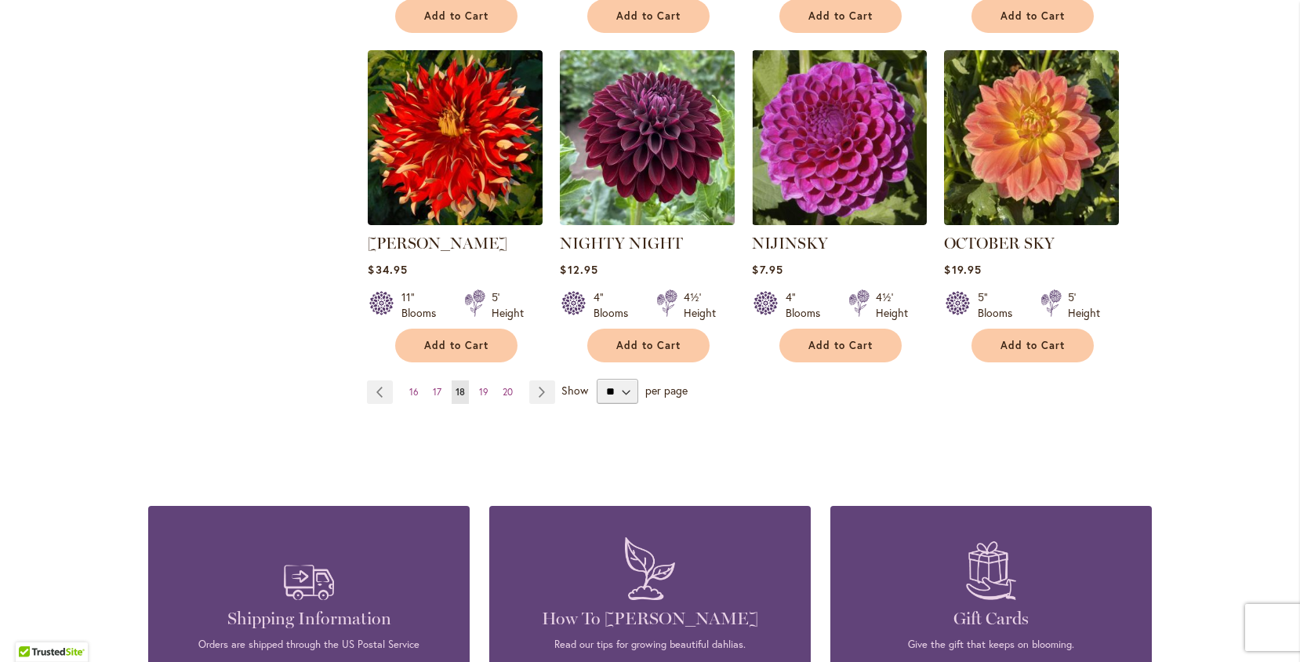
scroll to position [1354, 0]
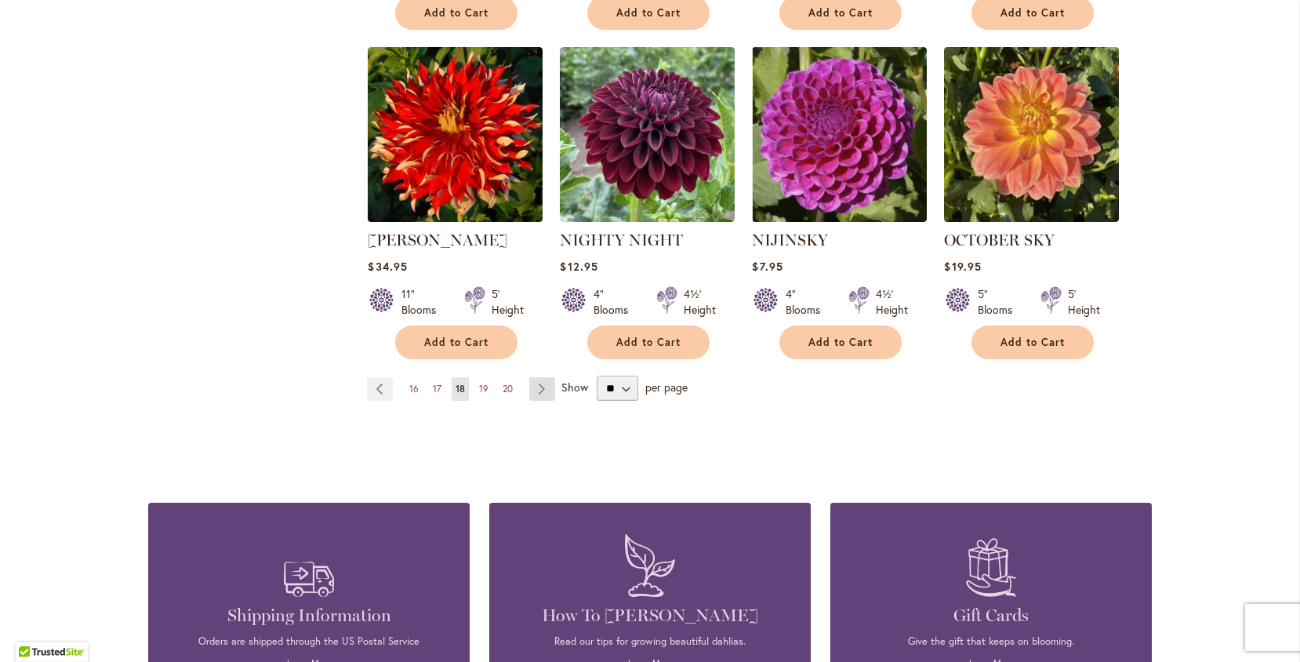
click at [547, 377] on link "Page Next" at bounding box center [542, 389] width 26 height 24
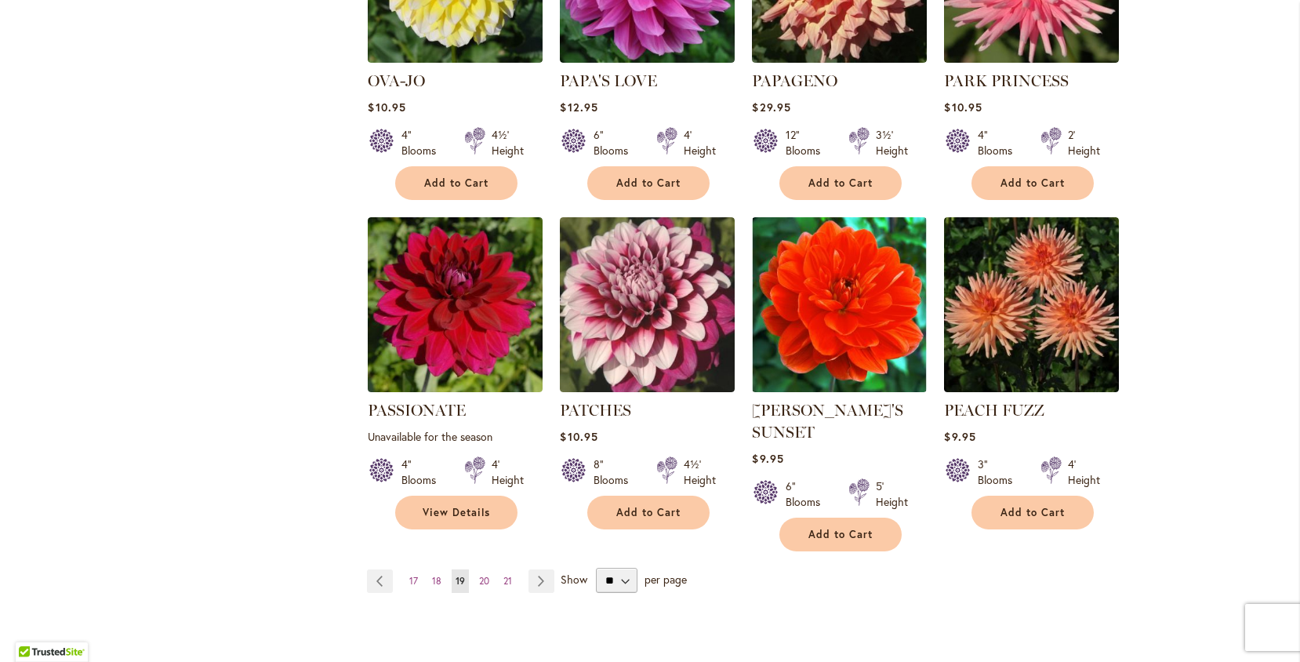
scroll to position [1185, 0]
click at [542, 569] on link "Page Next" at bounding box center [542, 581] width 26 height 24
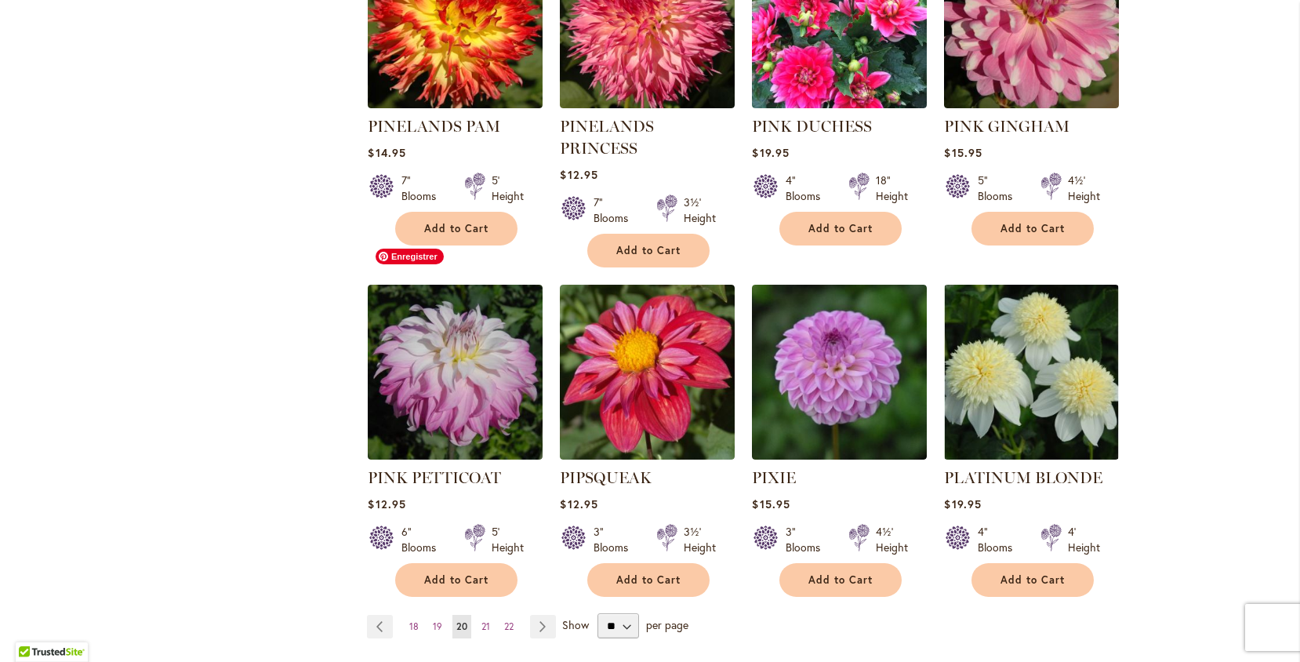
scroll to position [1164, 0]
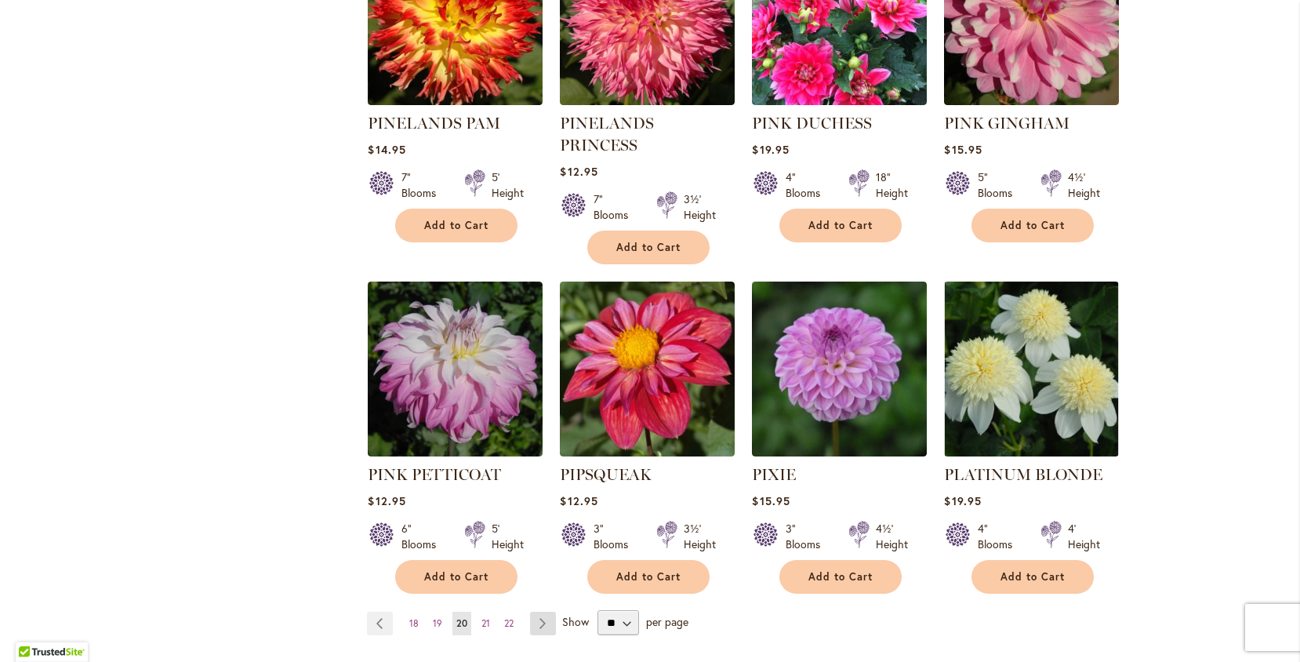
click at [536, 612] on link "Page Next" at bounding box center [543, 624] width 26 height 24
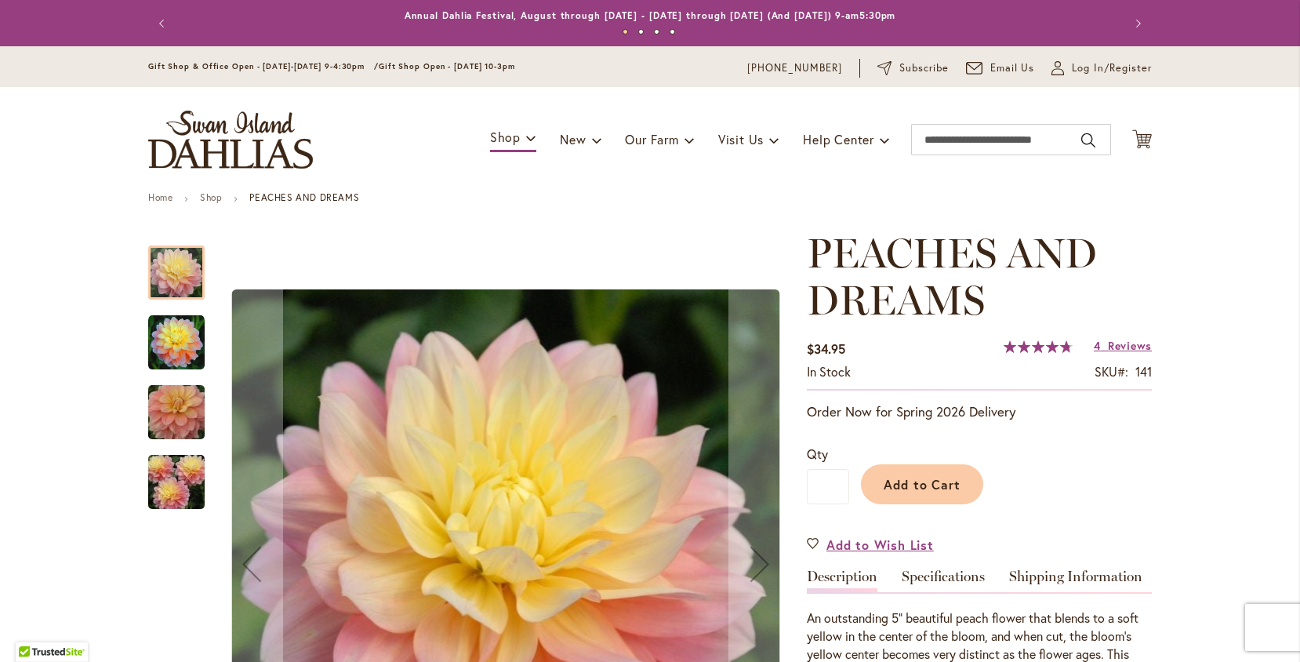
click at [180, 348] on img "PEACHES AND DREAMS" at bounding box center [176, 342] width 56 height 56
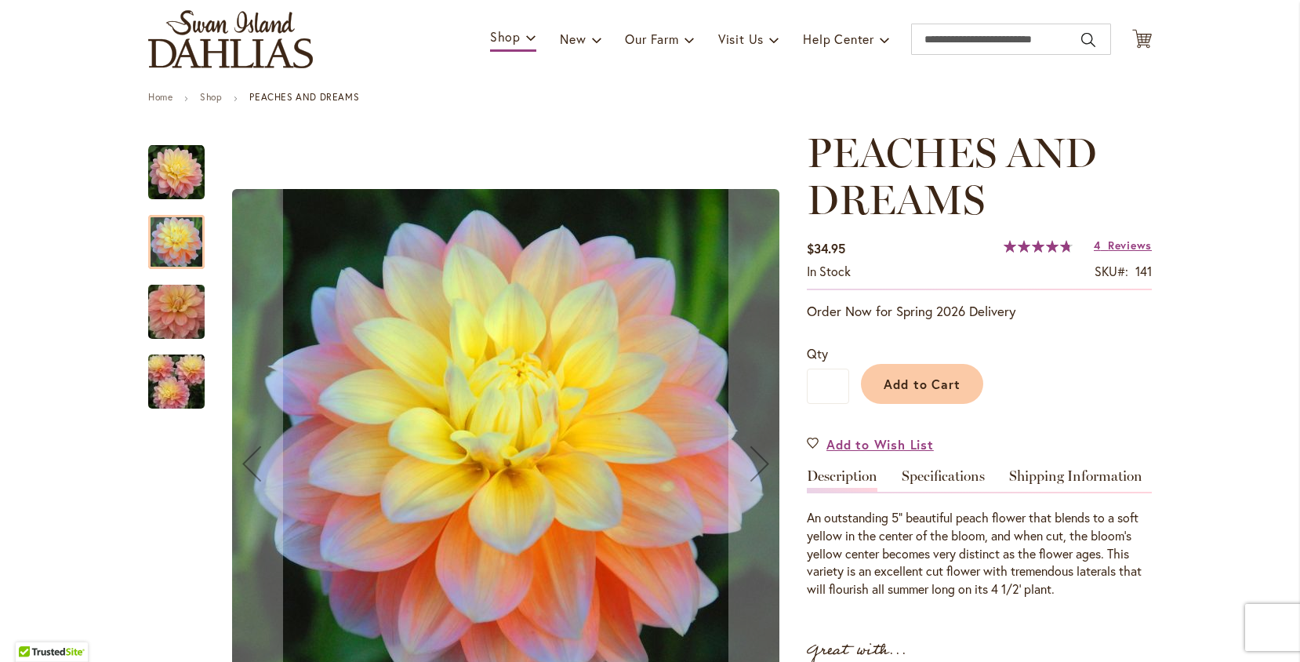
scroll to position [107, 0]
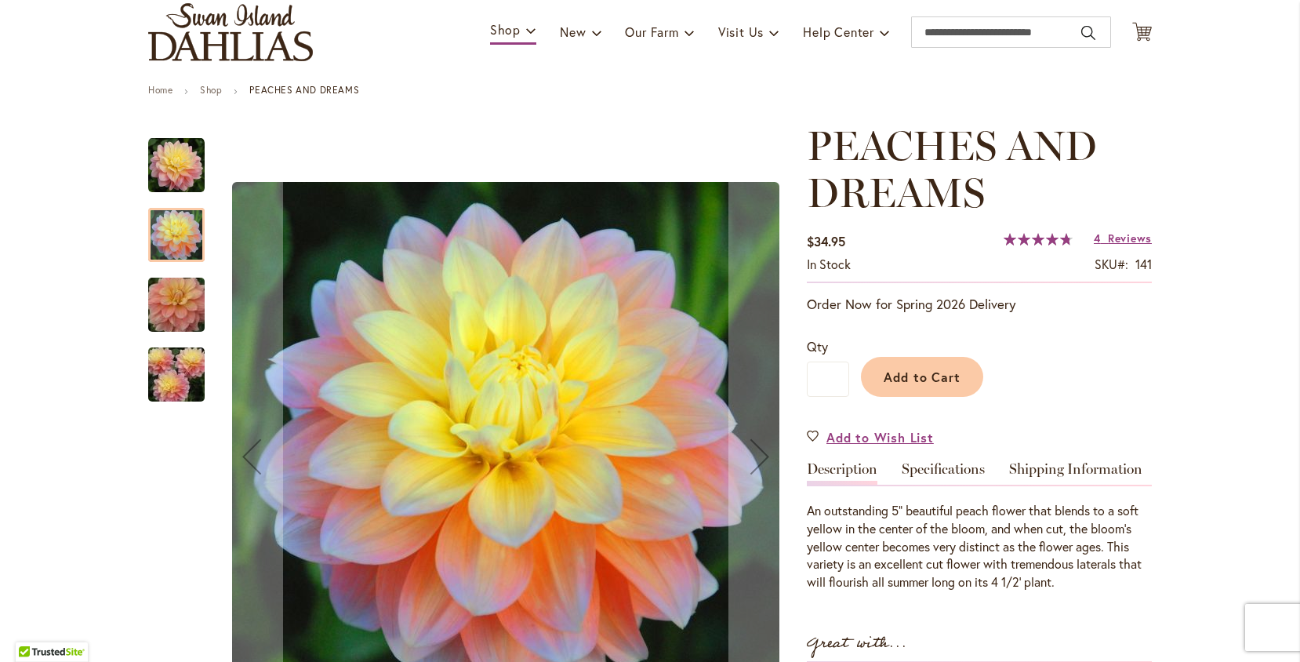
click at [185, 311] on img "PEACHES AND DREAMS" at bounding box center [176, 304] width 113 height 75
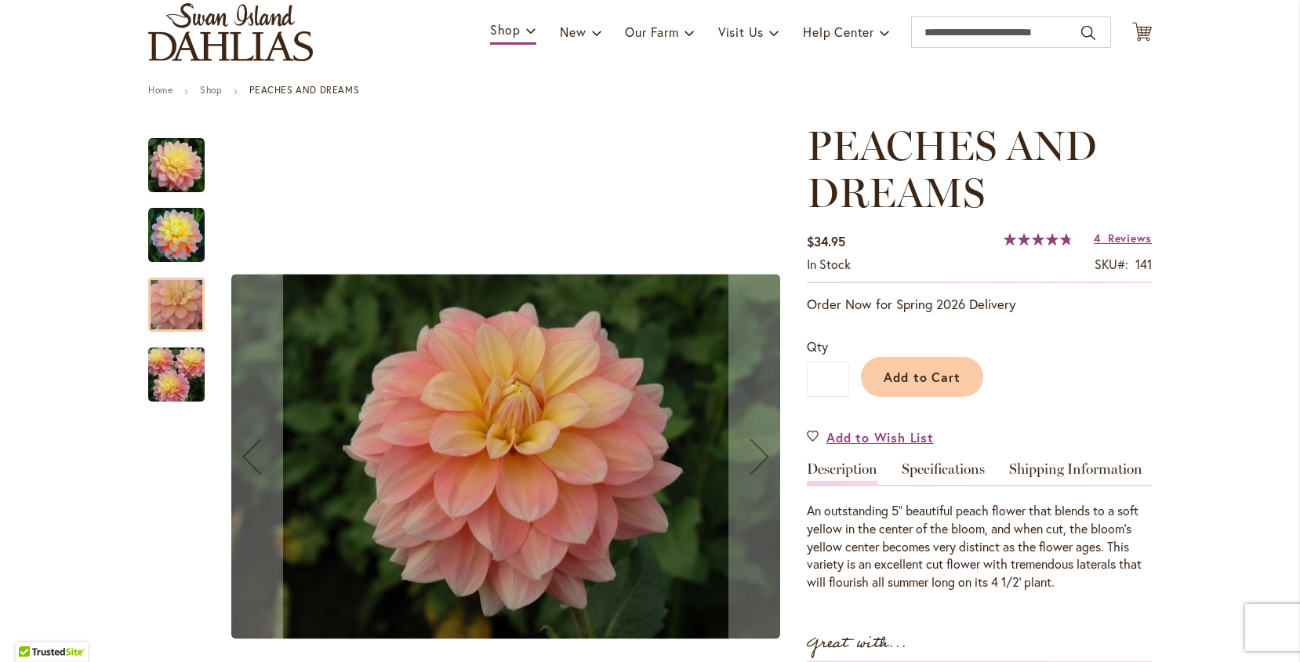
click at [182, 366] on img "PEACHES AND DREAMS" at bounding box center [176, 374] width 113 height 75
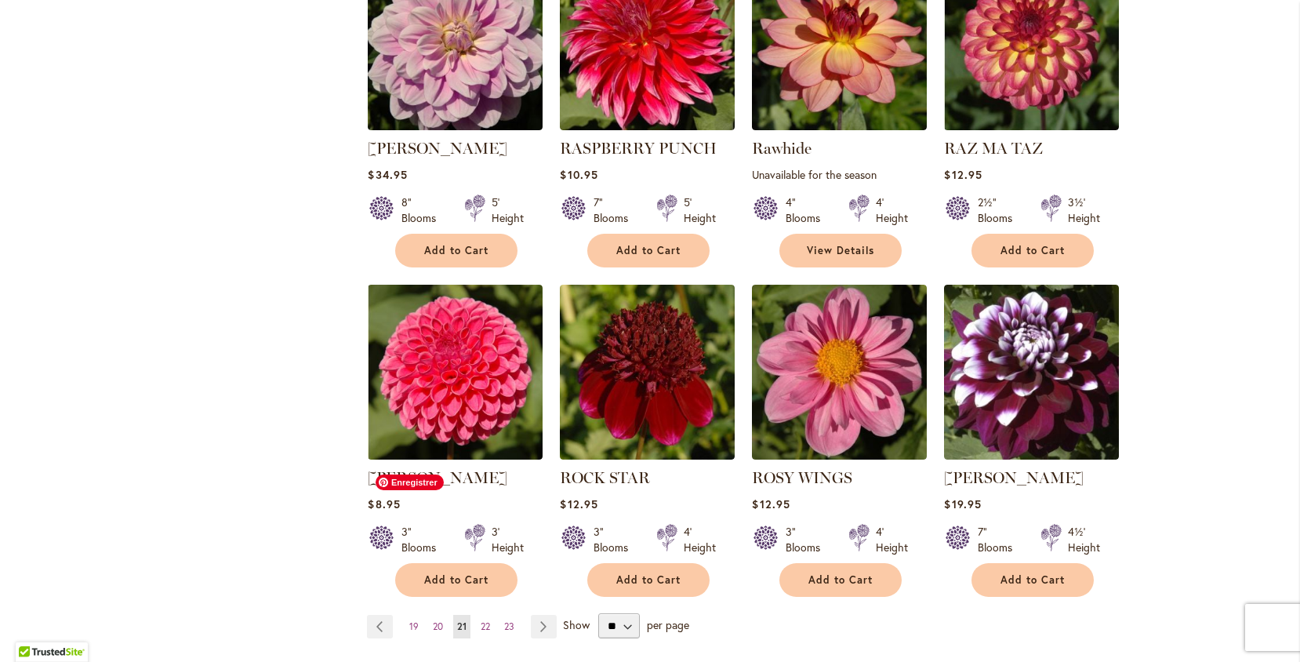
scroll to position [1119, 0]
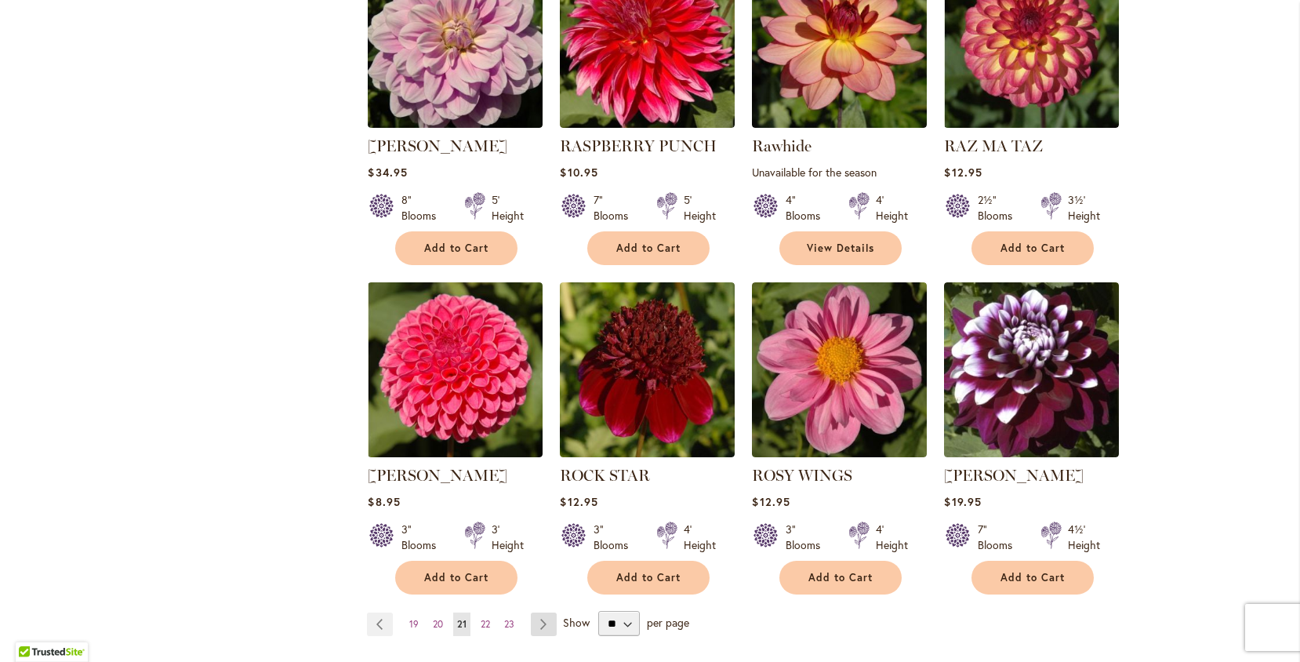
click at [546, 623] on link "Page Next" at bounding box center [544, 625] width 26 height 24
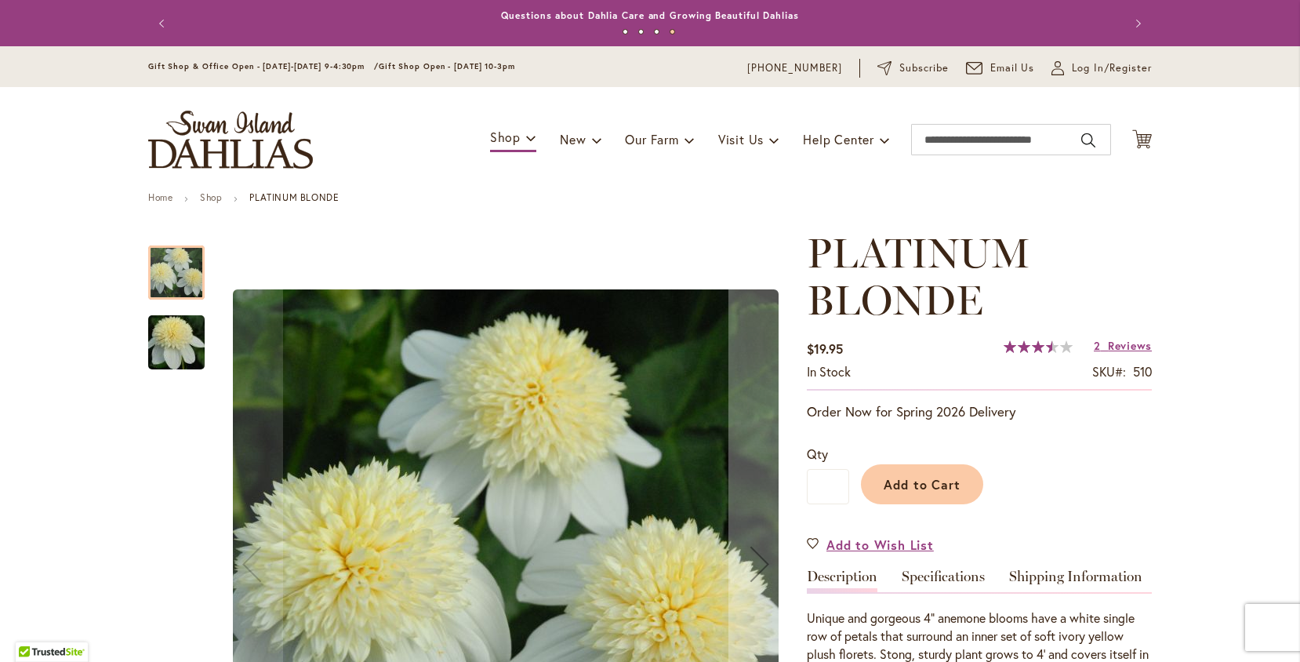
click at [165, 354] on img "PLATINUM BLONDE" at bounding box center [176, 342] width 113 height 75
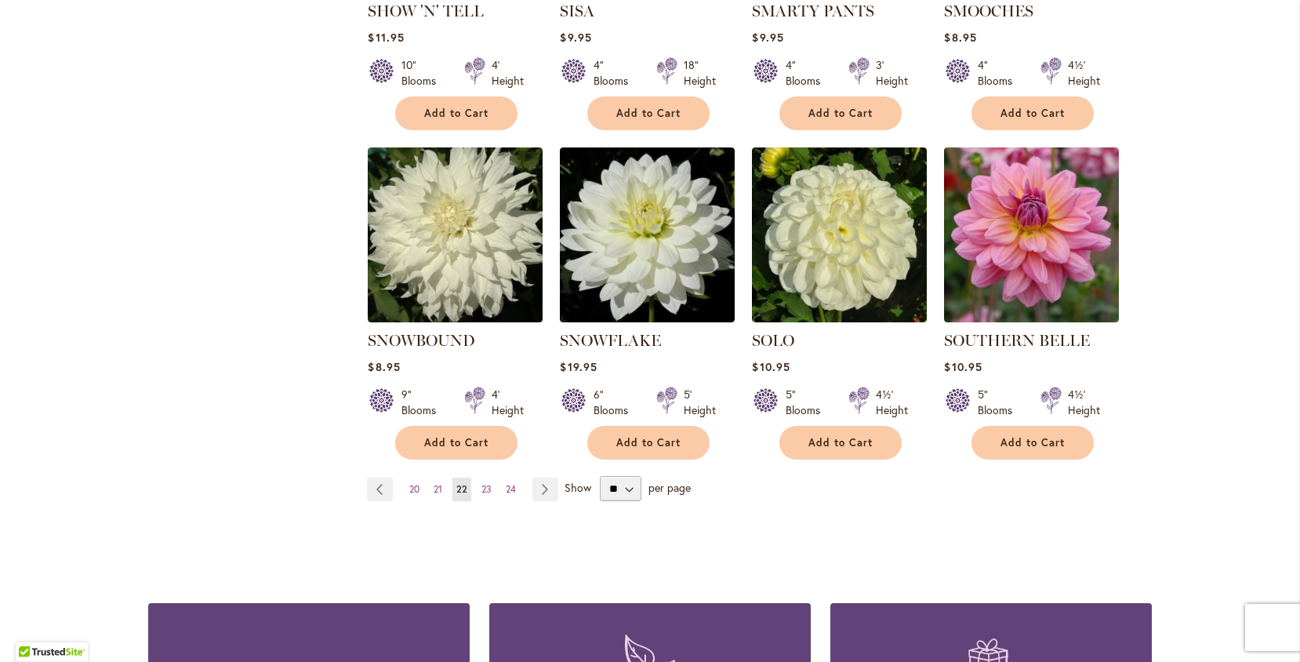
scroll to position [1267, 0]
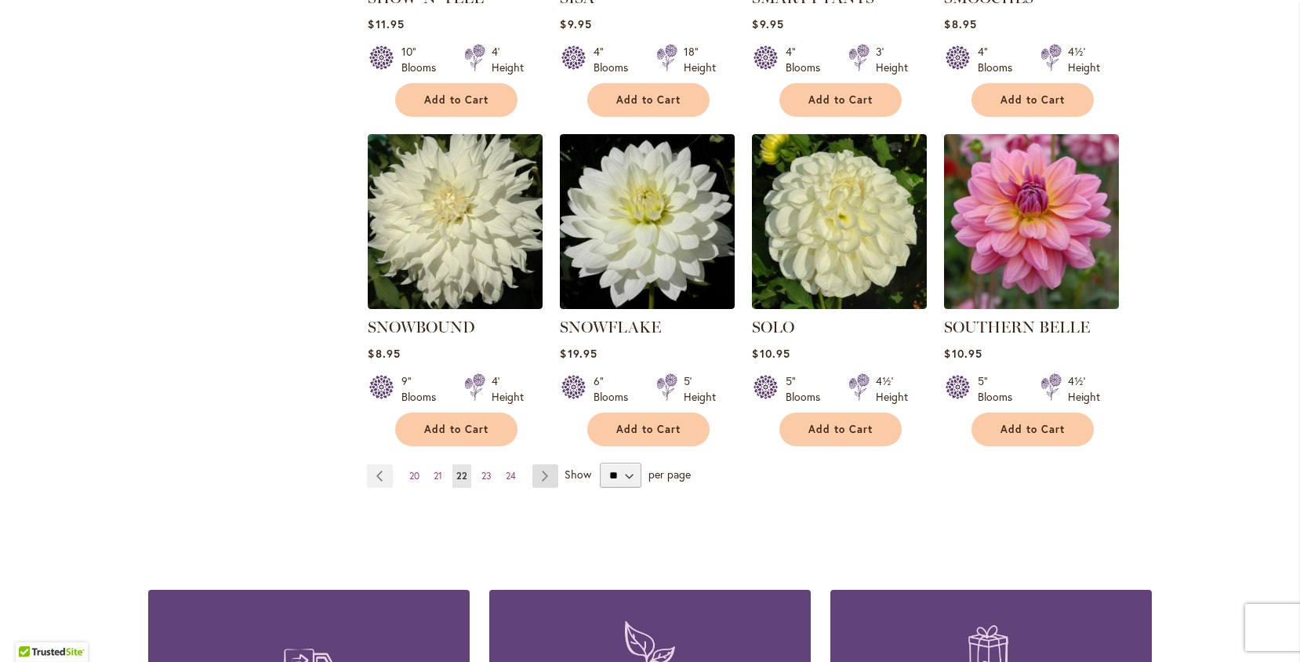
click at [548, 464] on link "Page Next" at bounding box center [546, 476] width 26 height 24
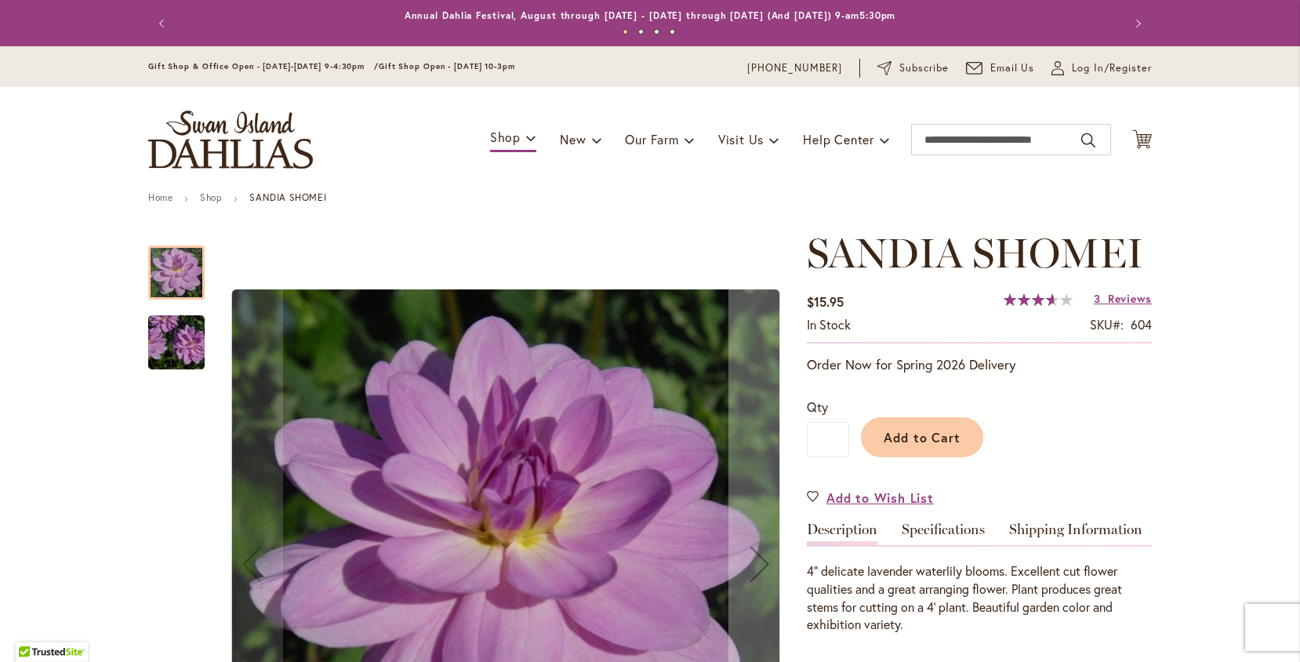
click at [185, 343] on img "SANDIA SHOMEI" at bounding box center [176, 342] width 113 height 75
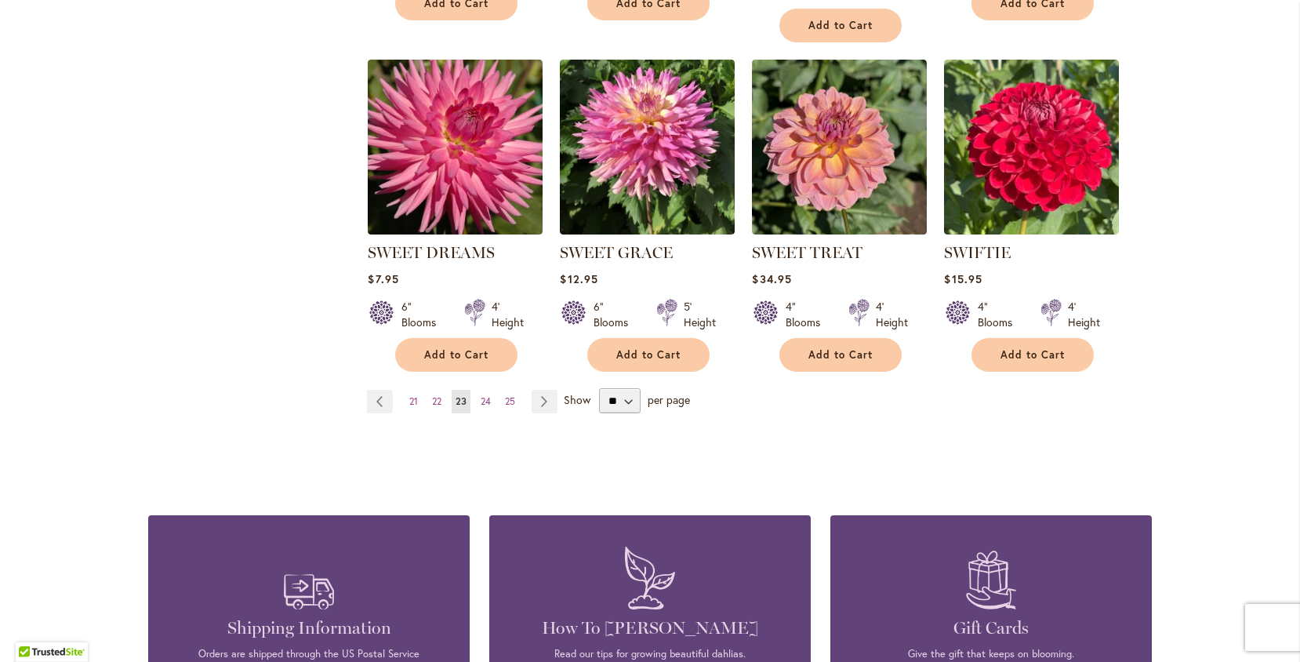
scroll to position [1375, 0]
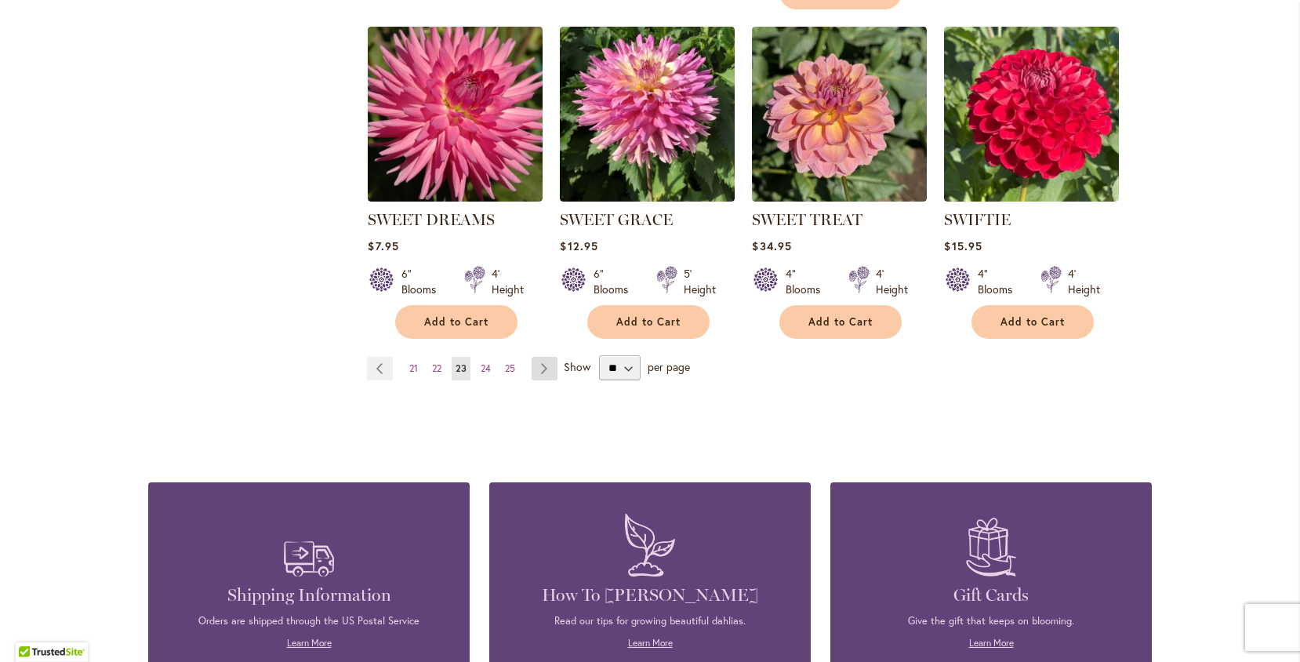
click at [549, 358] on link "Page Next" at bounding box center [545, 369] width 26 height 24
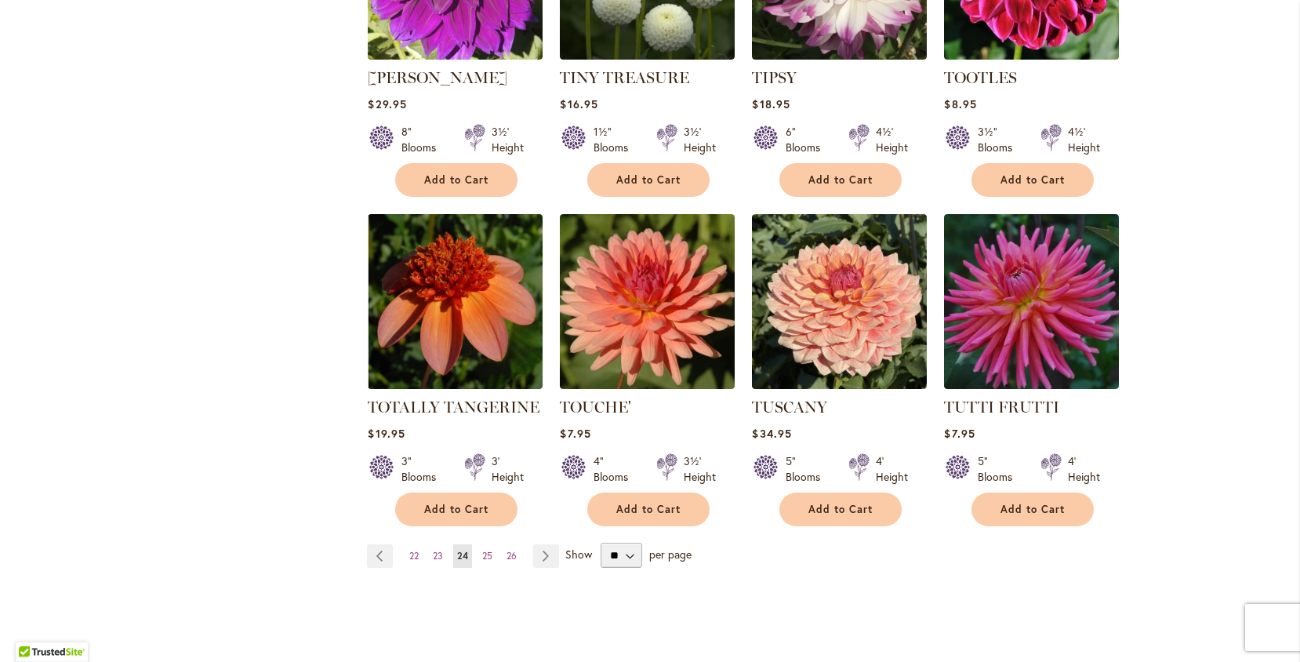
scroll to position [1189, 0]
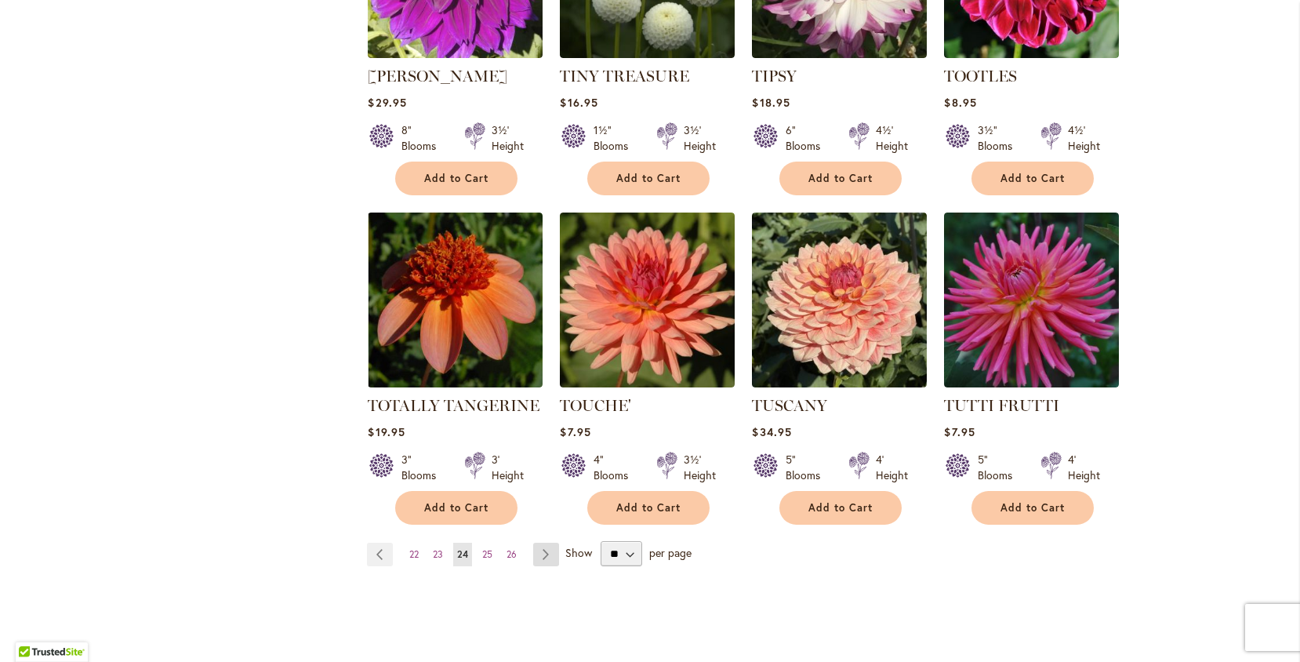
click at [549, 543] on link "Page Next" at bounding box center [546, 555] width 26 height 24
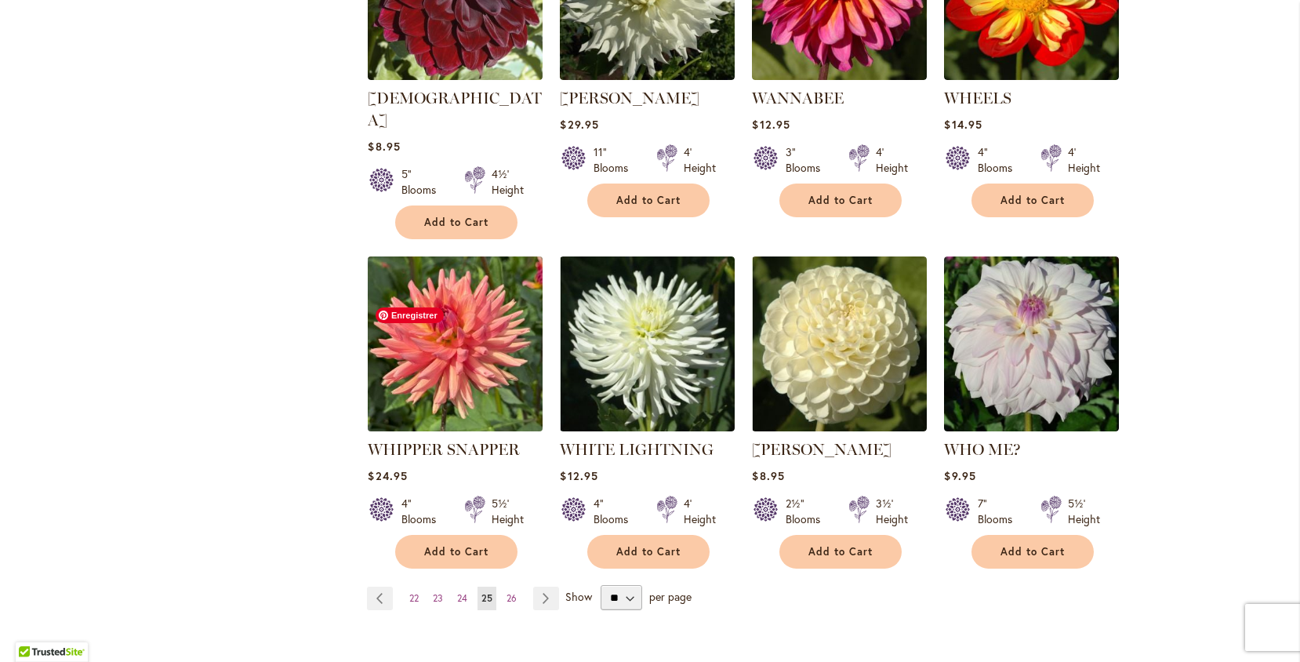
scroll to position [1150, 0]
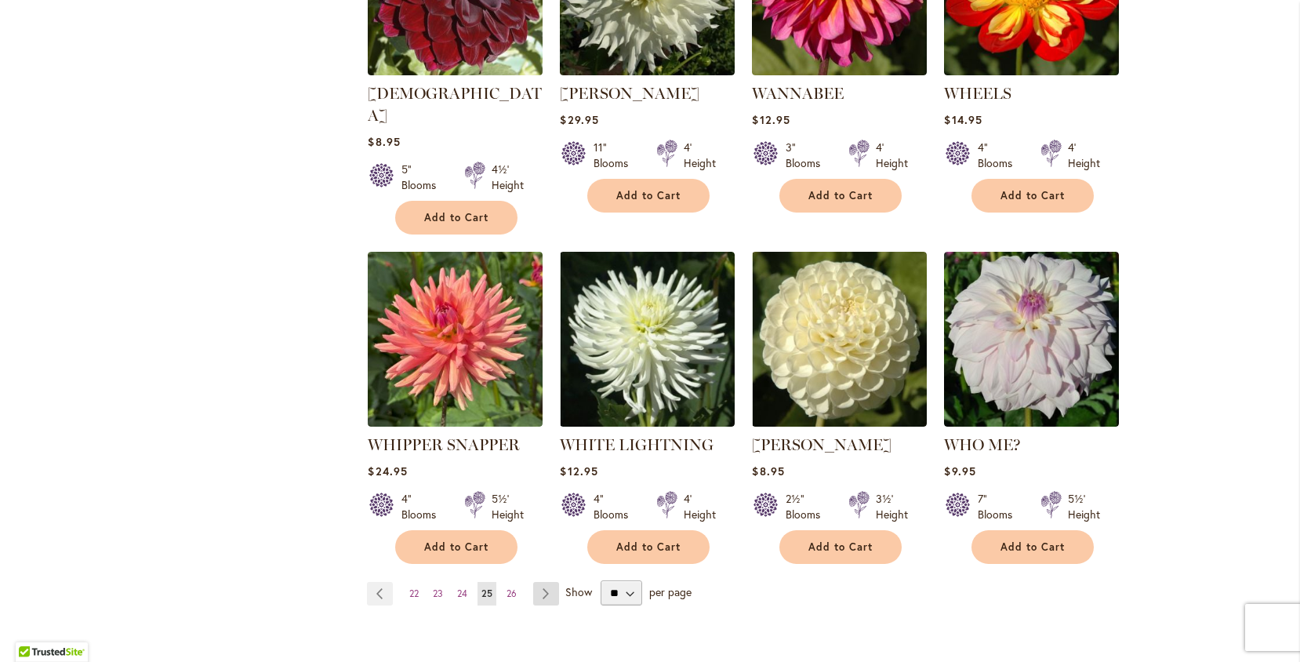
click at [545, 582] on link "Page Next" at bounding box center [546, 594] width 26 height 24
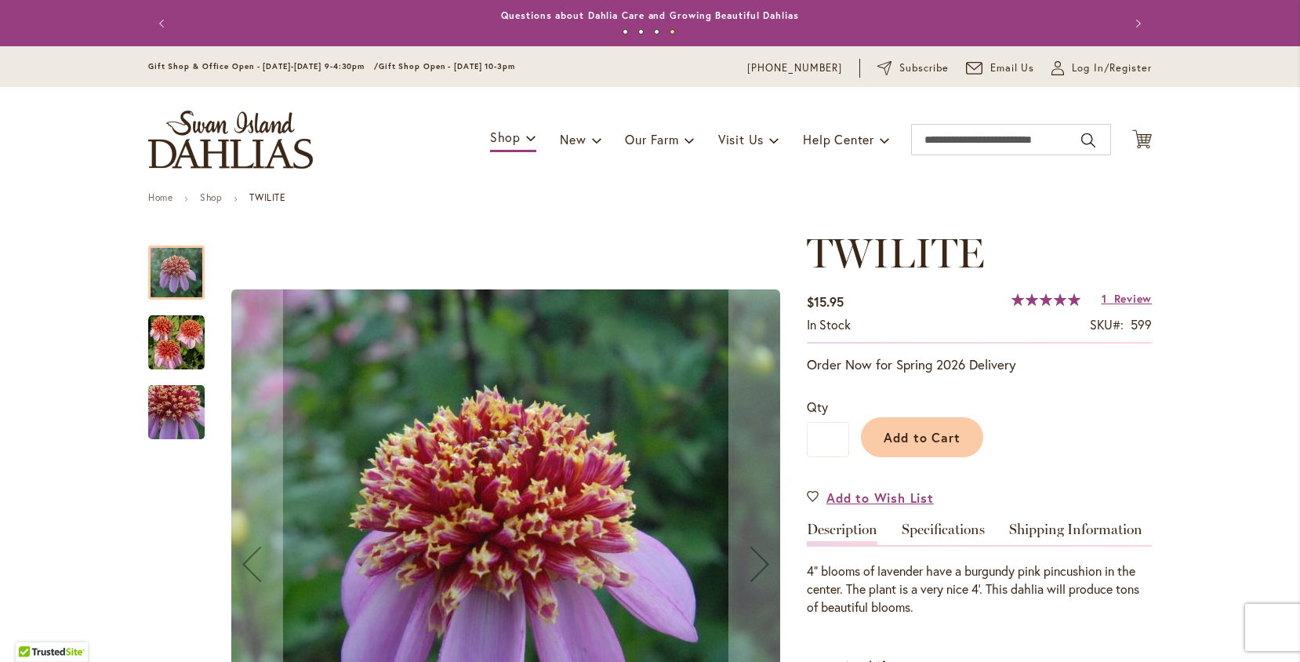
click at [171, 351] on img "TWILITE" at bounding box center [176, 342] width 56 height 56
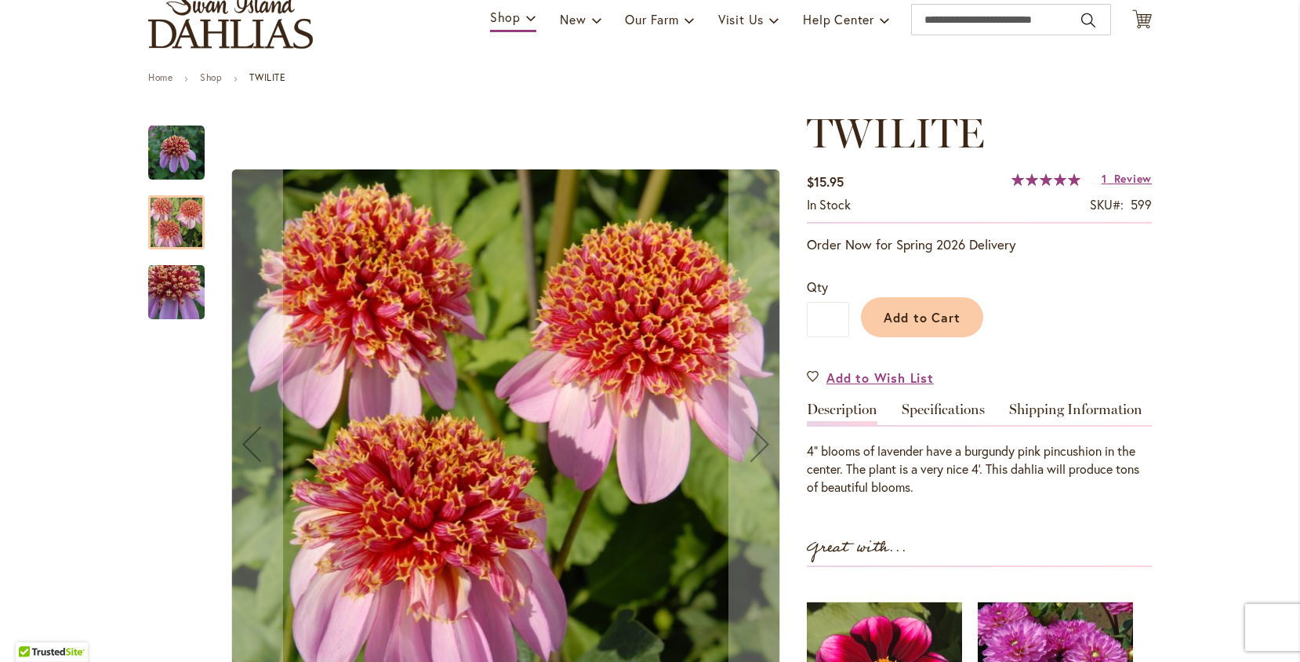
scroll to position [124, 0]
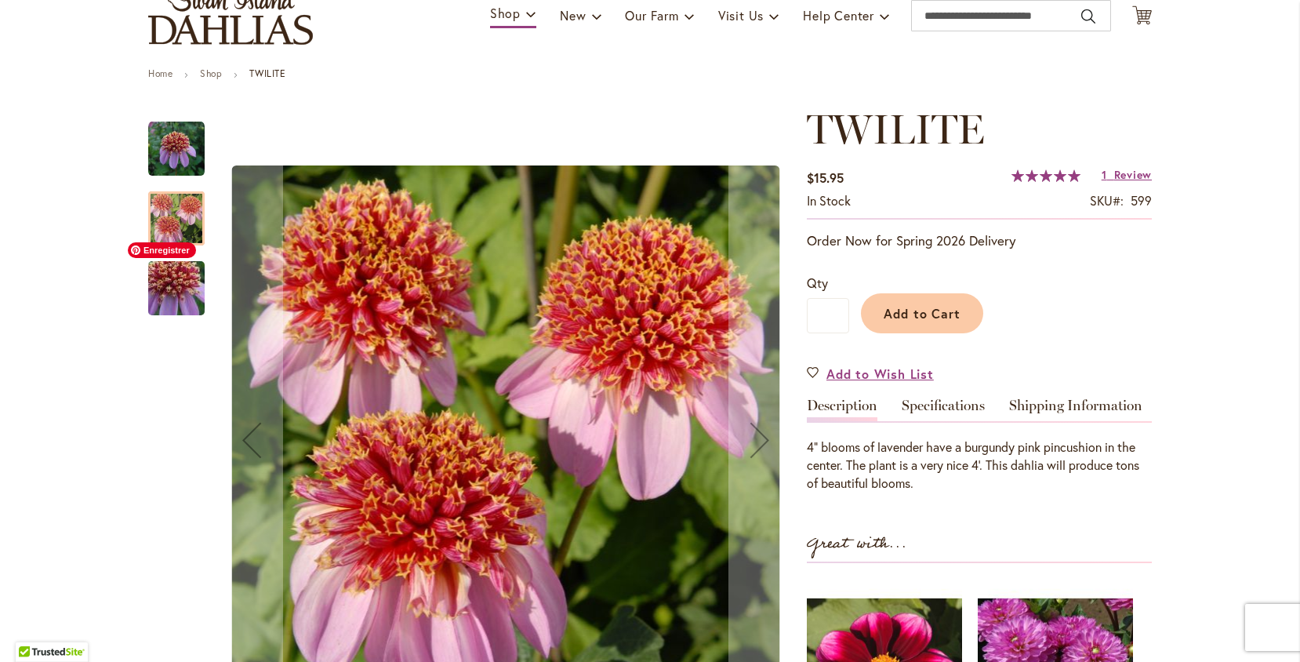
click at [167, 284] on img "TWILITE" at bounding box center [176, 288] width 113 height 107
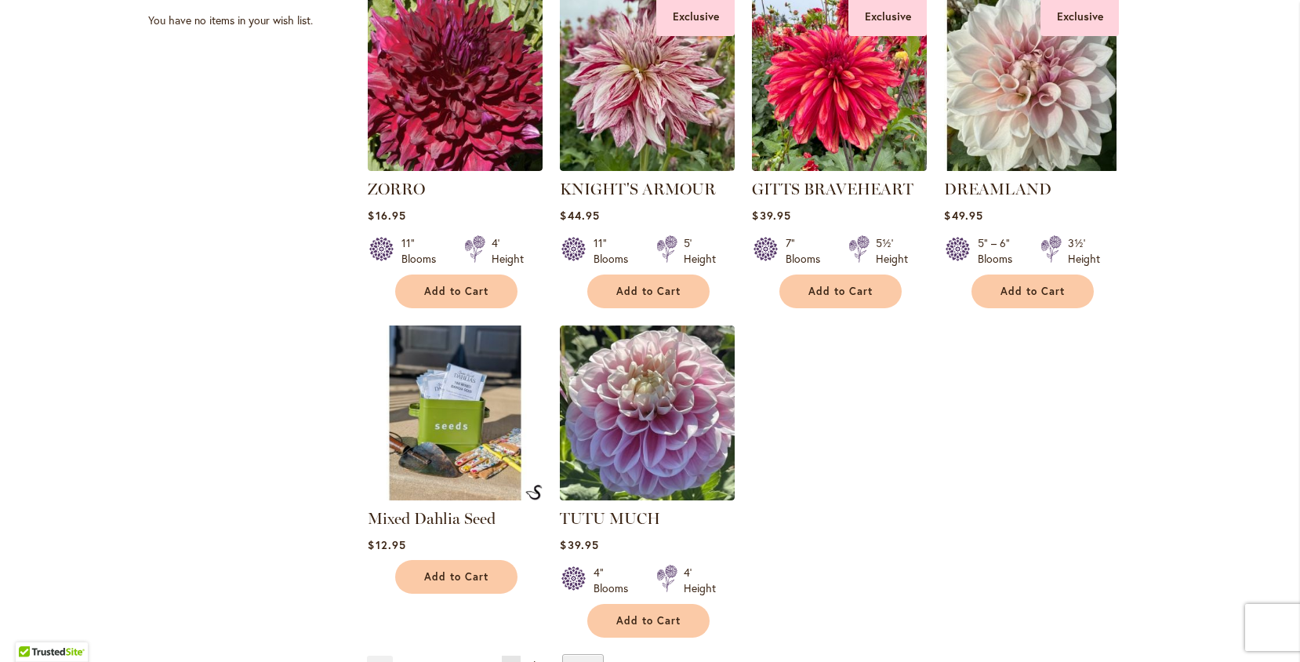
scroll to position [1071, 0]
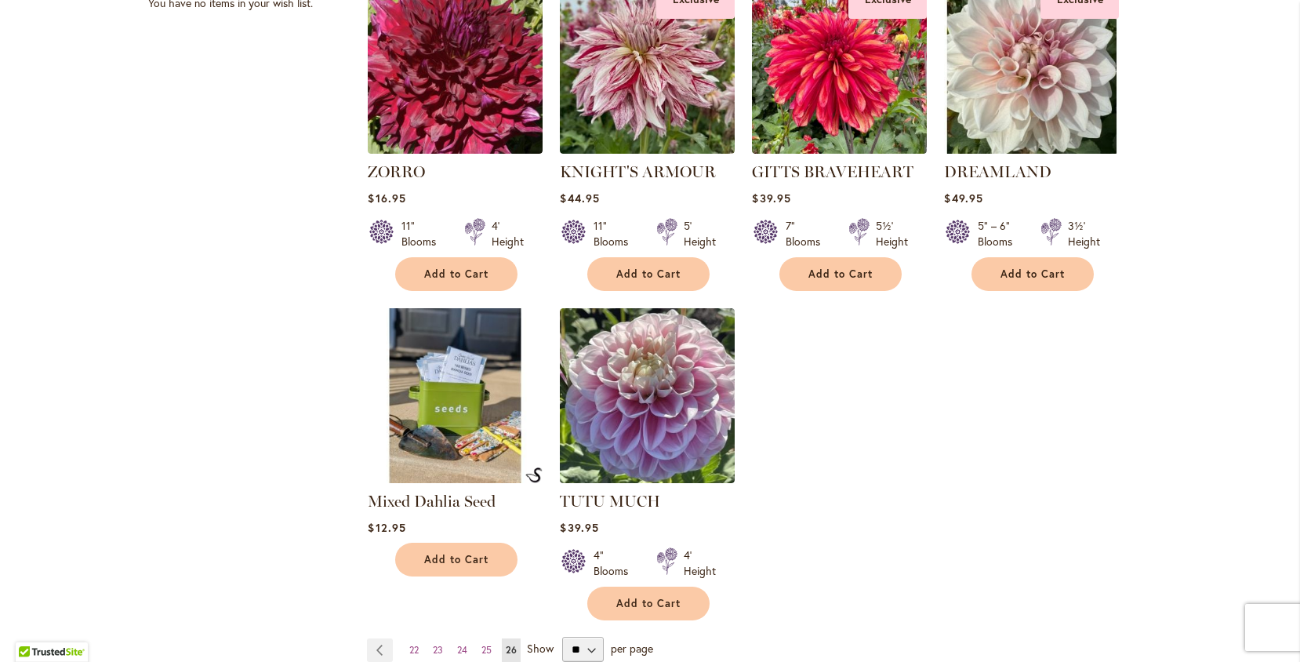
click at [517, 646] on span "26" at bounding box center [511, 650] width 11 height 12
